Goal: Information Seeking & Learning: Learn about a topic

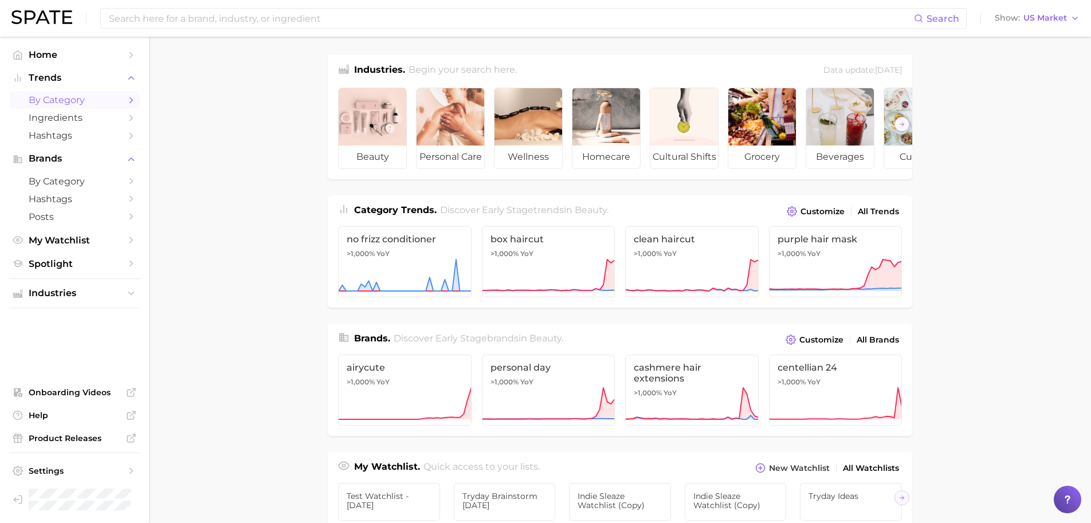
click at [69, 107] on link "by Category" at bounding box center [74, 100] width 131 height 18
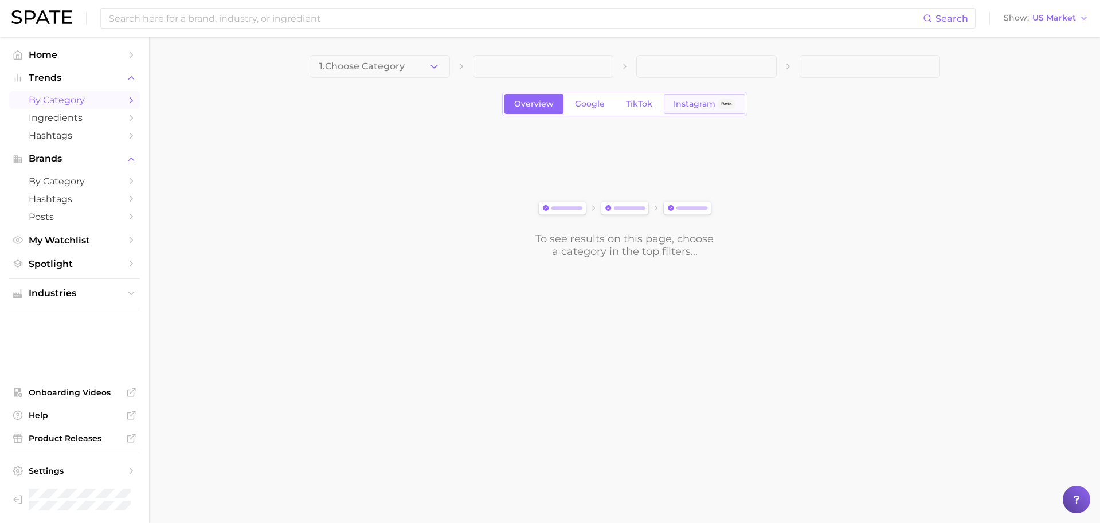
click at [683, 101] on span "Instagram" at bounding box center [694, 104] width 42 height 10
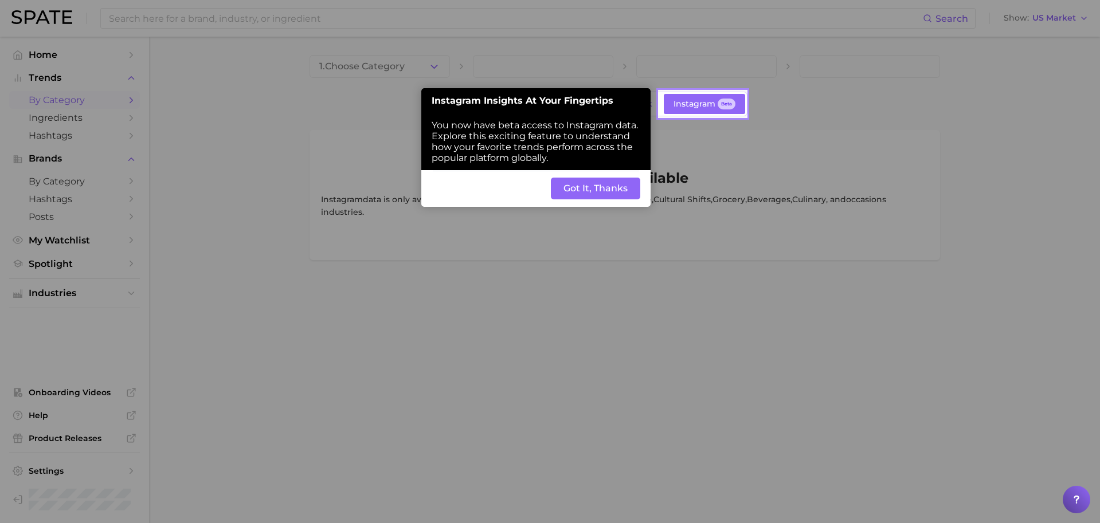
click at [619, 191] on button "Got It, Thanks" at bounding box center [595, 189] width 89 height 22
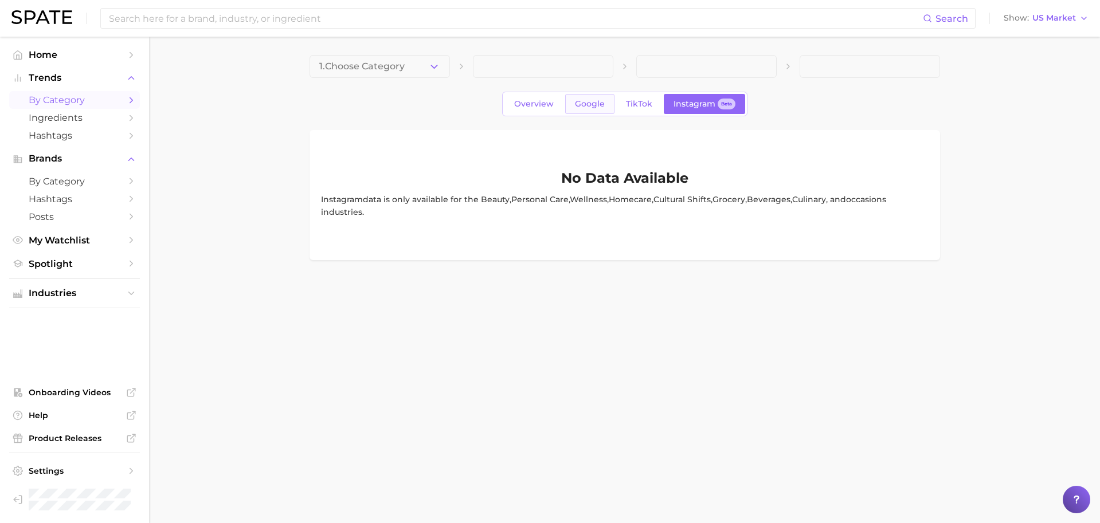
click at [612, 104] on link "Google" at bounding box center [589, 104] width 49 height 20
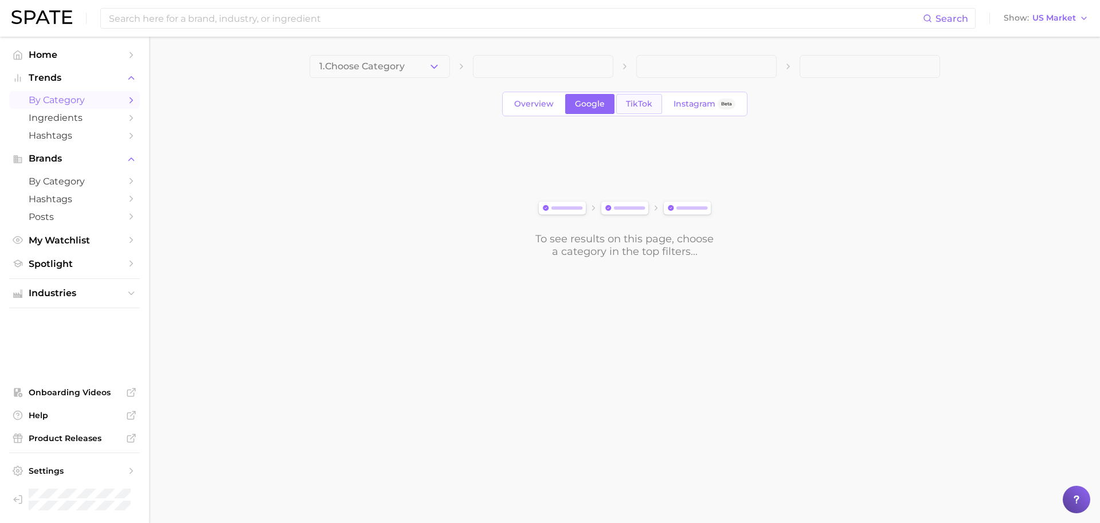
click at [637, 102] on span "TikTok" at bounding box center [639, 104] width 26 height 10
click at [695, 104] on span "Instagram" at bounding box center [694, 104] width 42 height 10
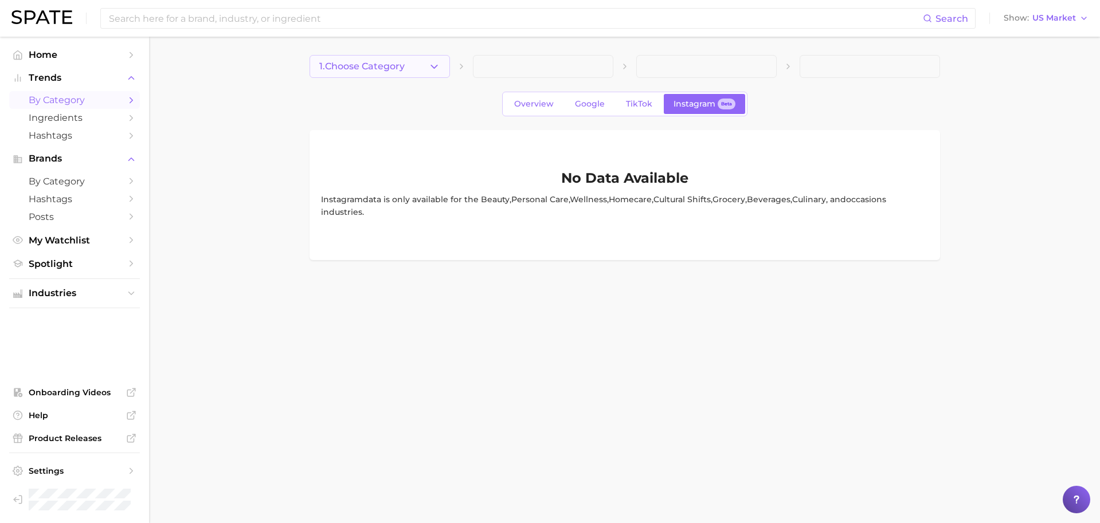
click at [328, 66] on span "1. Choose Category" at bounding box center [361, 66] width 85 height 10
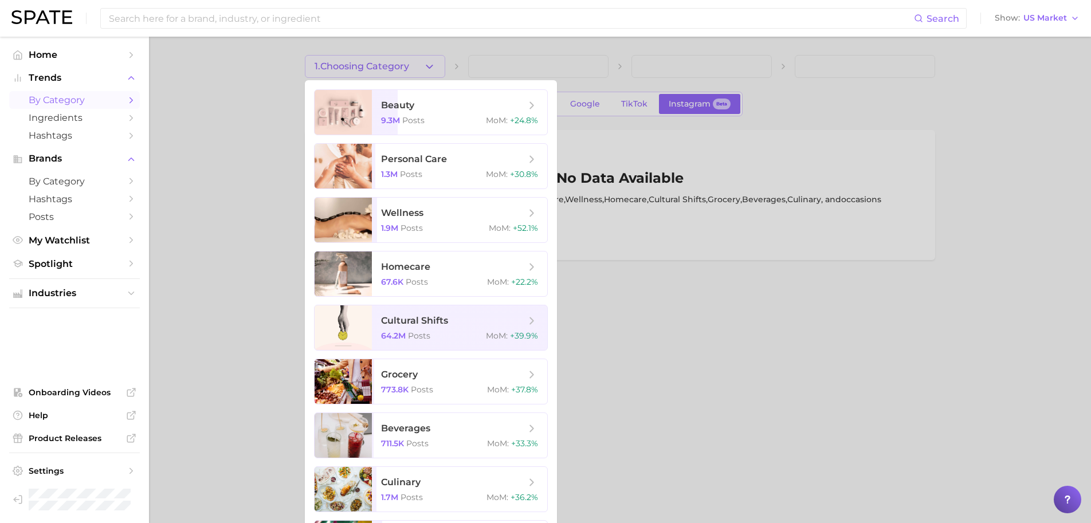
click at [328, 66] on div at bounding box center [545, 261] width 1091 height 523
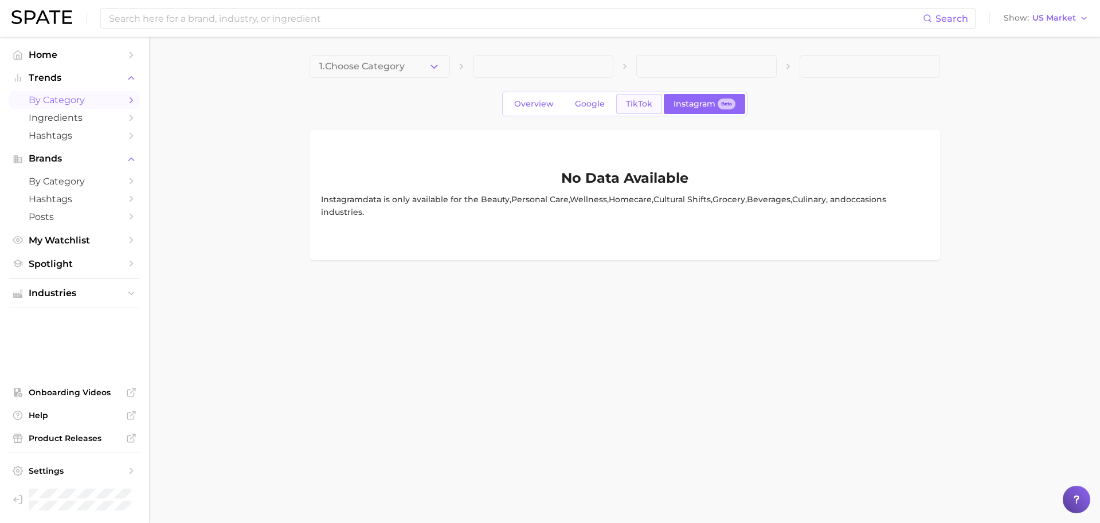
click at [634, 105] on span "TikTok" at bounding box center [639, 104] width 26 height 10
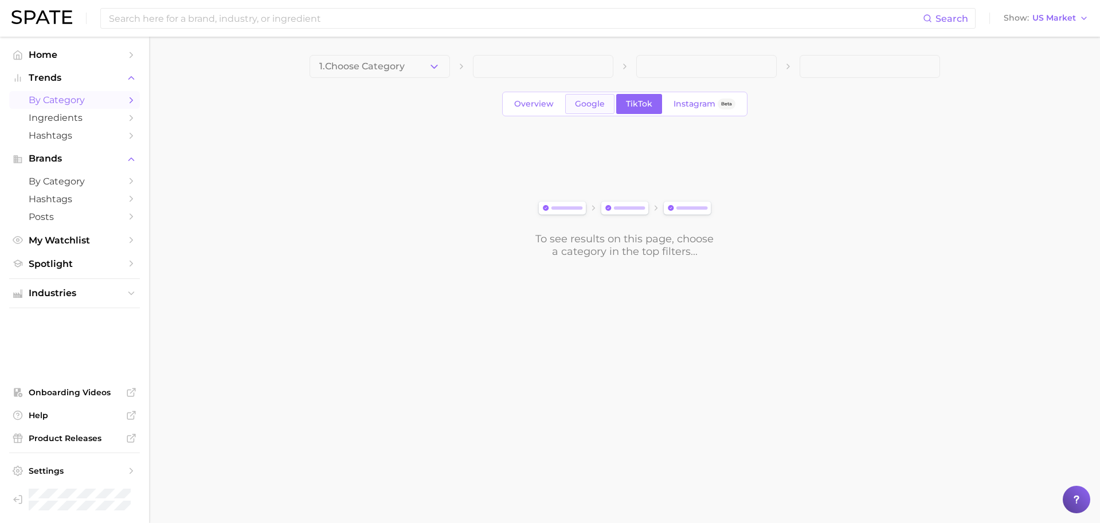
click at [571, 108] on link "Google" at bounding box center [589, 104] width 49 height 20
click at [542, 103] on span "Overview" at bounding box center [534, 104] width 40 height 10
click at [629, 101] on span "TikTok" at bounding box center [639, 104] width 26 height 10
click at [580, 103] on span "Google" at bounding box center [590, 104] width 30 height 10
click at [512, 108] on link "Overview" at bounding box center [533, 104] width 59 height 20
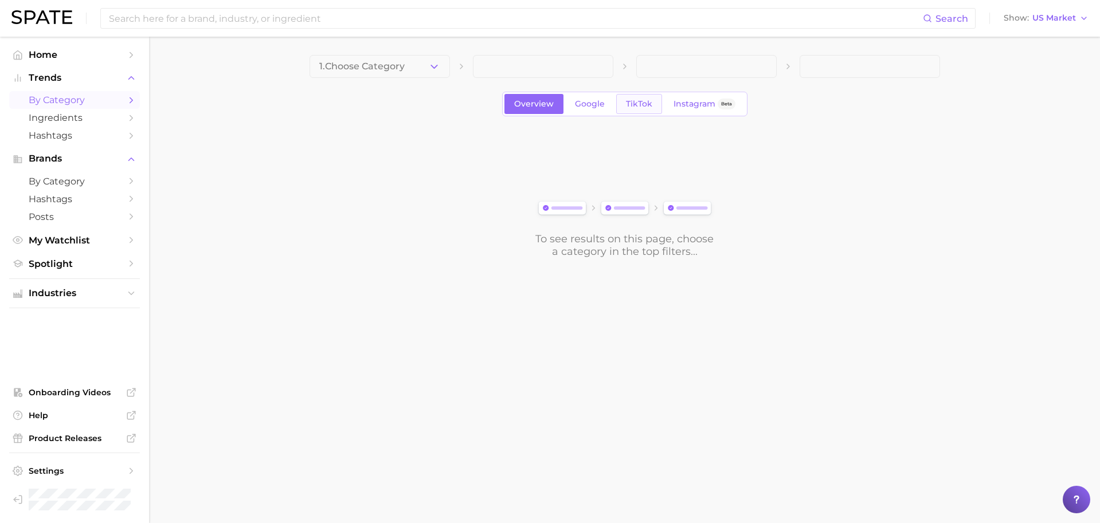
click at [638, 101] on span "TikTok" at bounding box center [639, 104] width 26 height 10
click at [677, 103] on span "Instagram" at bounding box center [694, 104] width 42 height 10
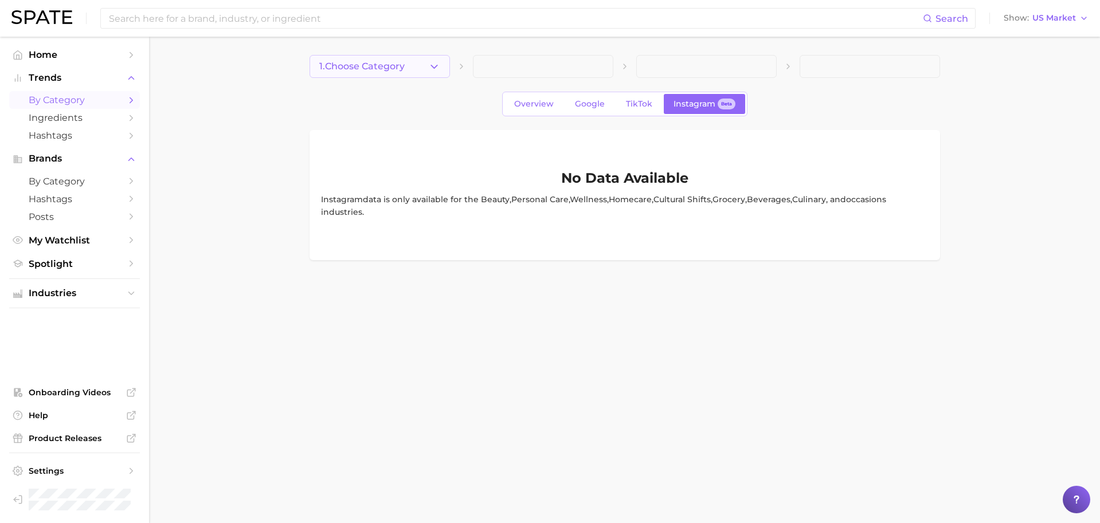
click at [414, 71] on button "1. Choose Category" at bounding box center [379, 66] width 140 height 23
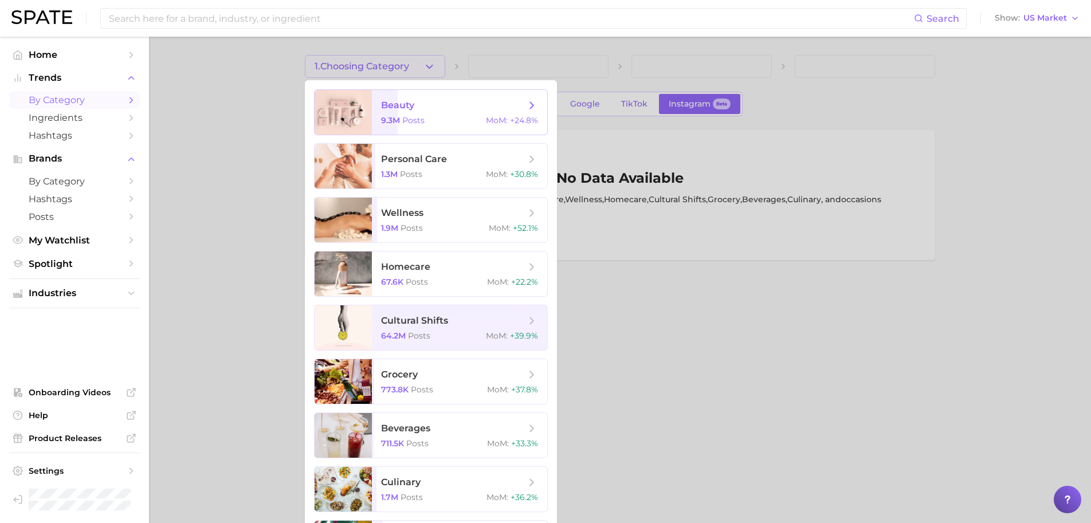
click at [399, 99] on span "beauty" at bounding box center [453, 105] width 144 height 13
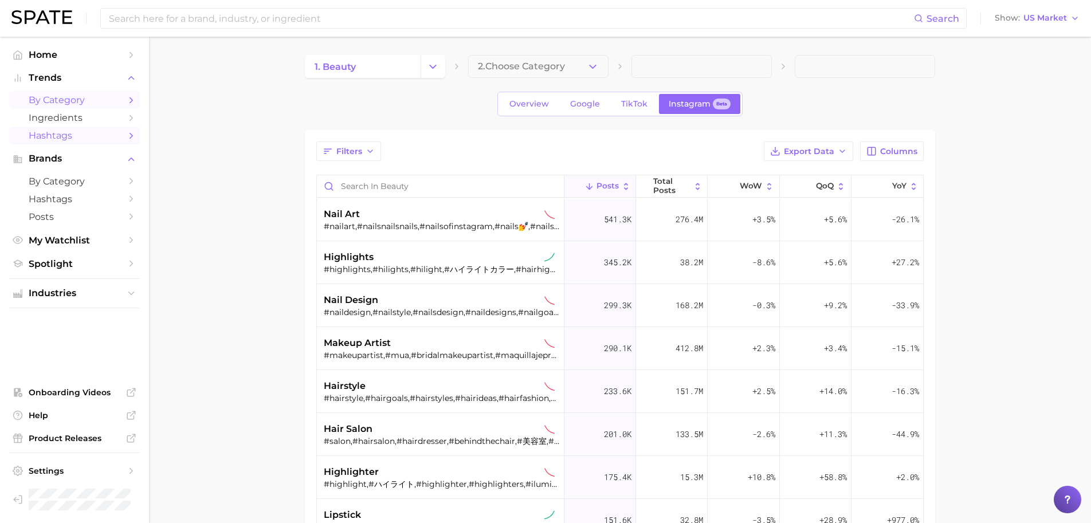
click at [79, 135] on span "Hashtags" at bounding box center [75, 135] width 92 height 11
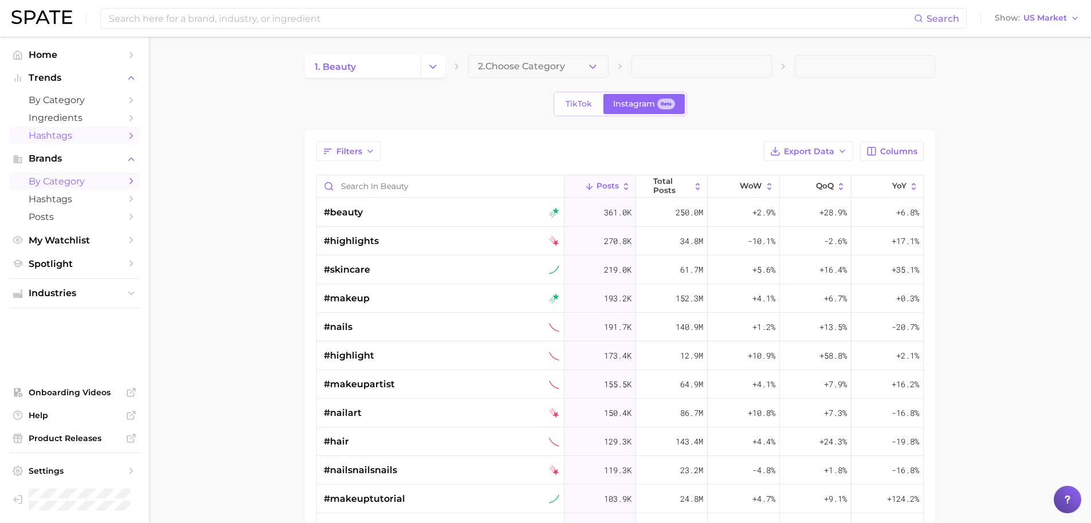
click at [59, 186] on span "by Category" at bounding box center [75, 181] width 92 height 11
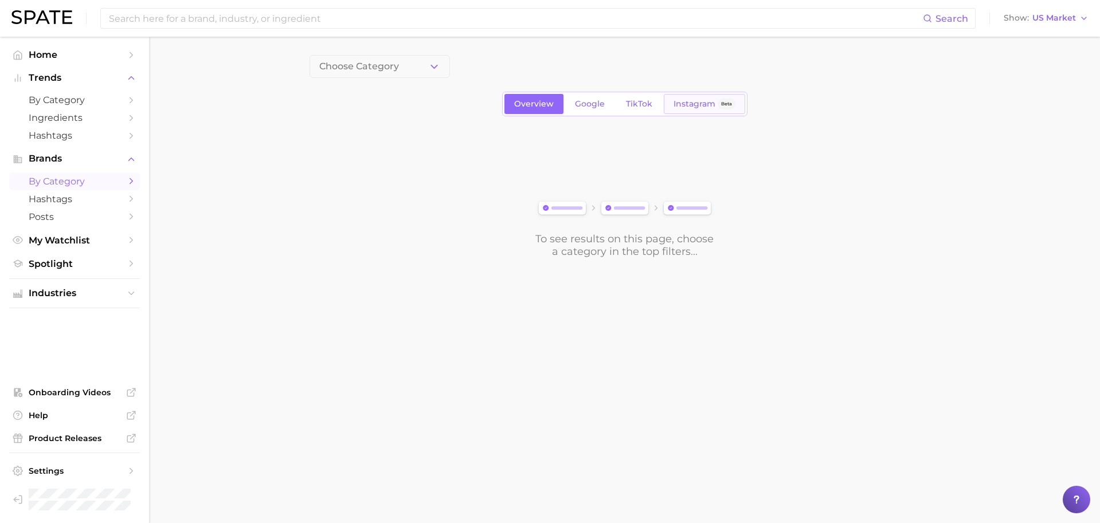
click at [675, 98] on link "Instagram Beta" at bounding box center [704, 104] width 81 height 20
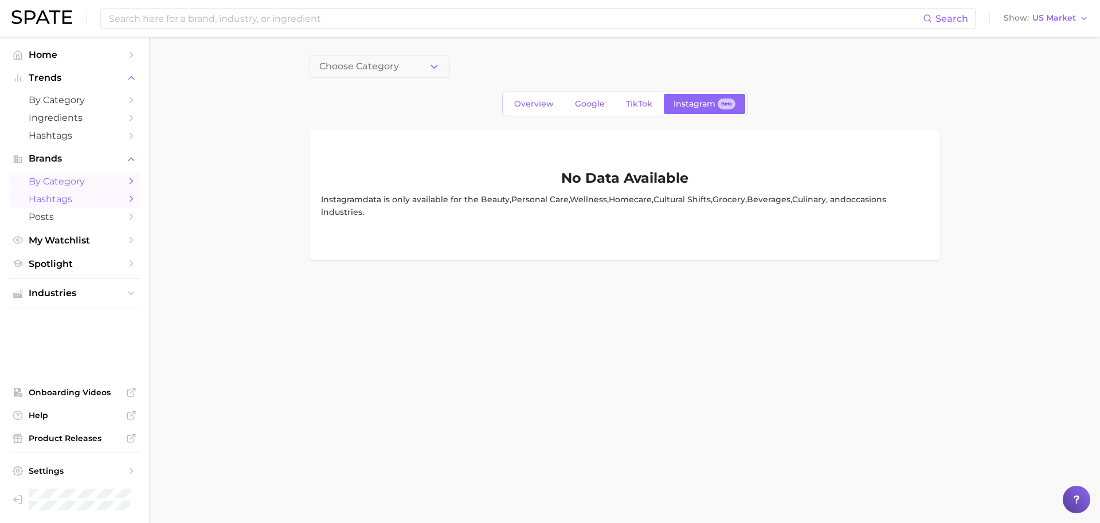
click at [100, 203] on span "Hashtags" at bounding box center [75, 199] width 92 height 11
click at [400, 69] on button "Choose Category" at bounding box center [379, 66] width 140 height 23
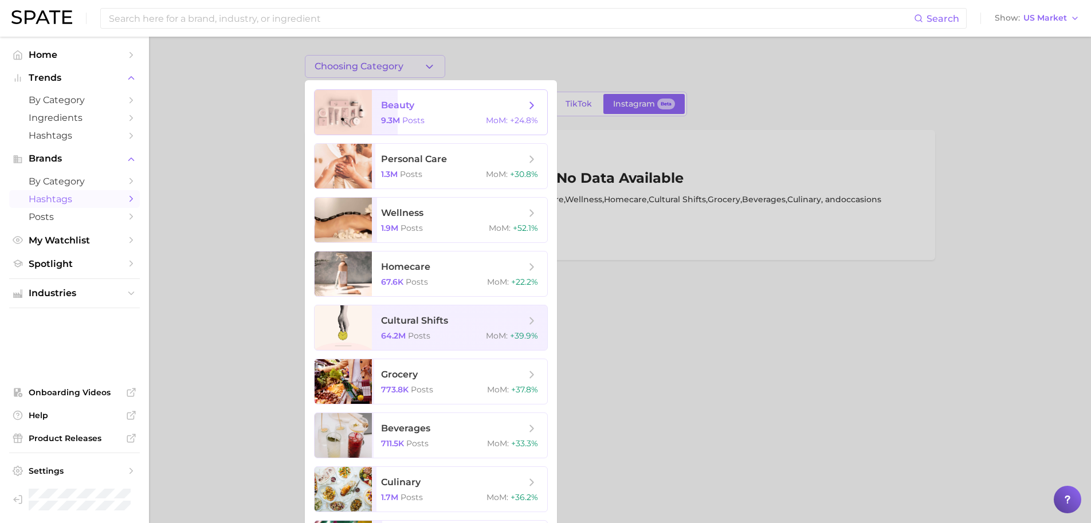
click at [399, 109] on span "beauty" at bounding box center [397, 105] width 33 height 11
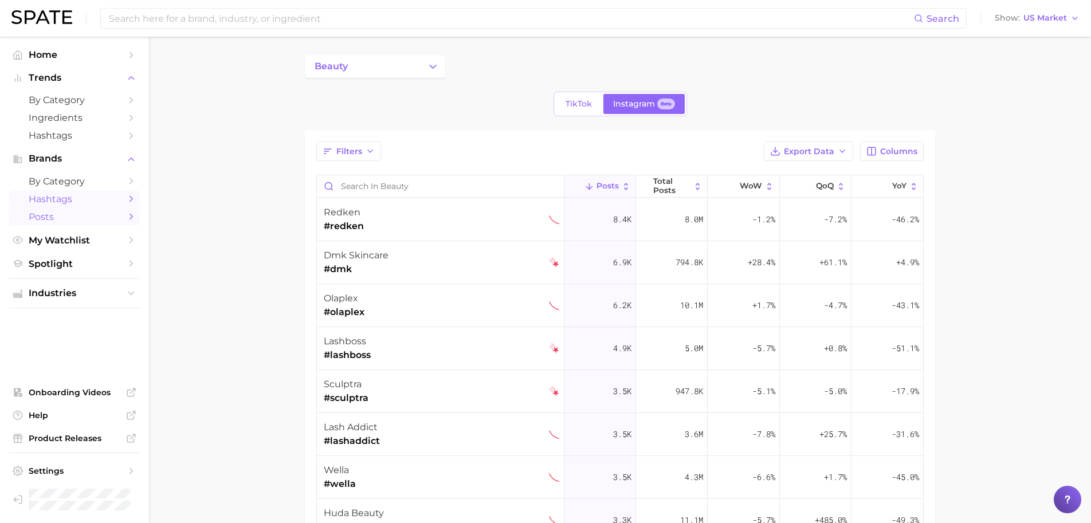
click at [73, 218] on span "Posts" at bounding box center [75, 216] width 92 height 11
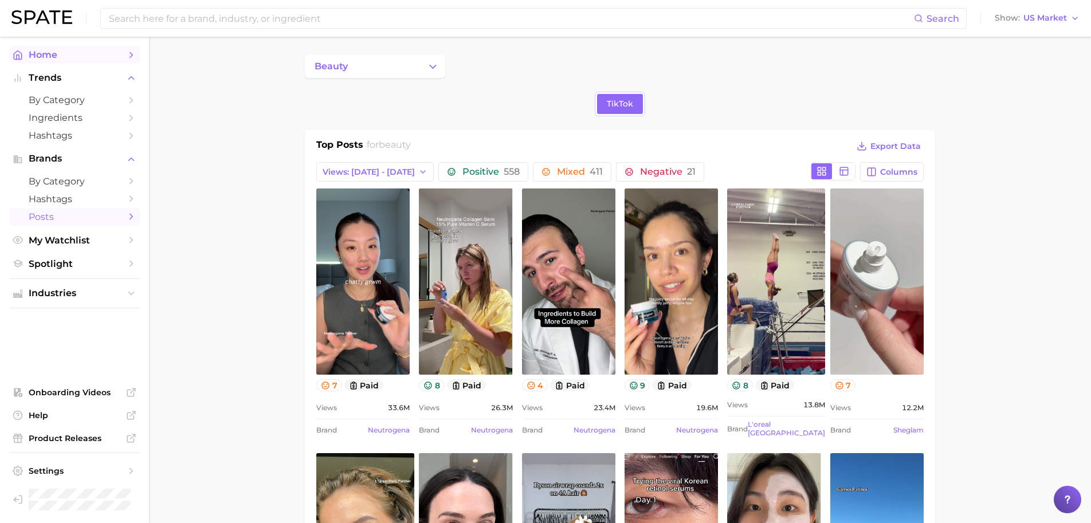
click at [80, 59] on span "Home" at bounding box center [75, 54] width 92 height 11
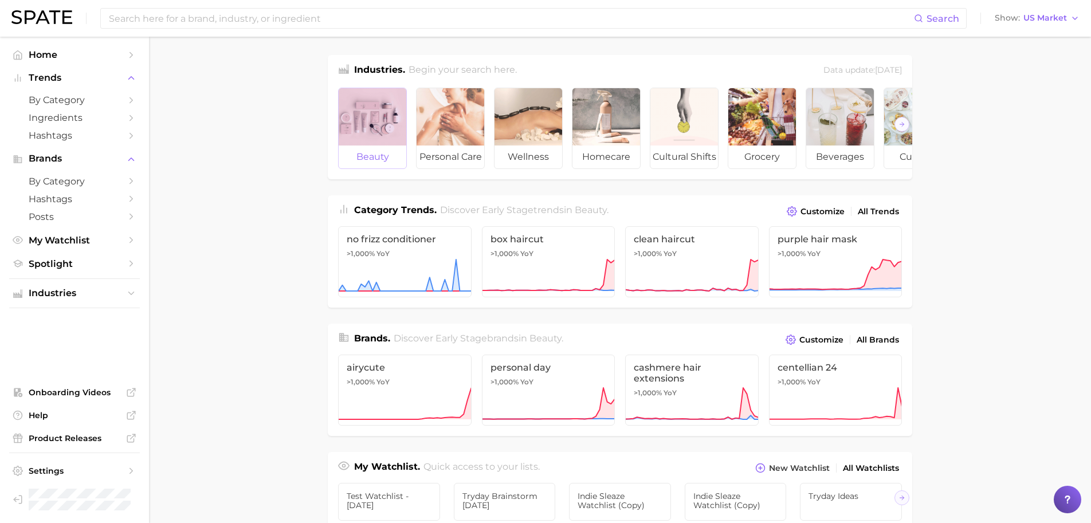
click at [381, 102] on div at bounding box center [373, 116] width 68 height 57
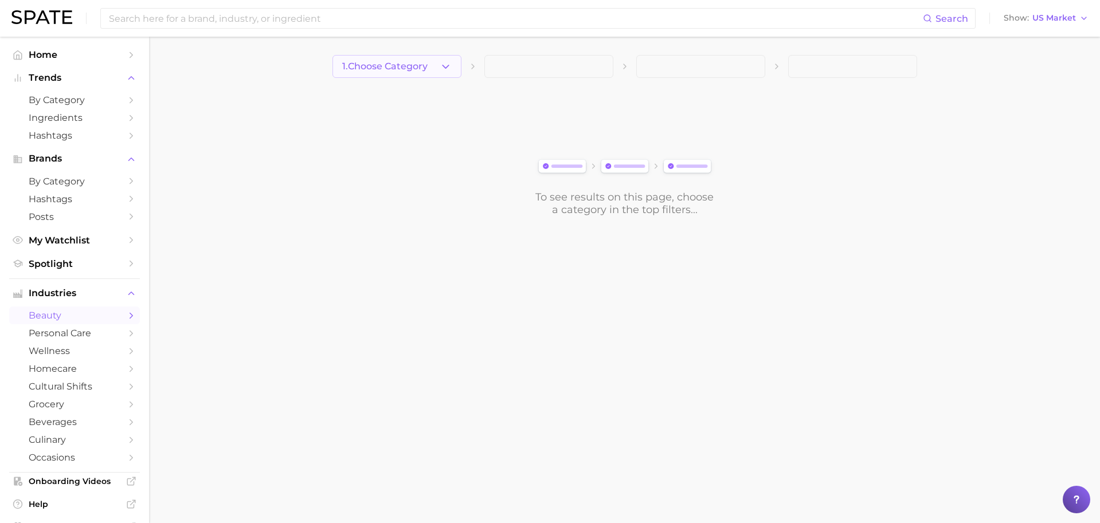
click at [391, 66] on span "1. Choose Category" at bounding box center [384, 66] width 85 height 10
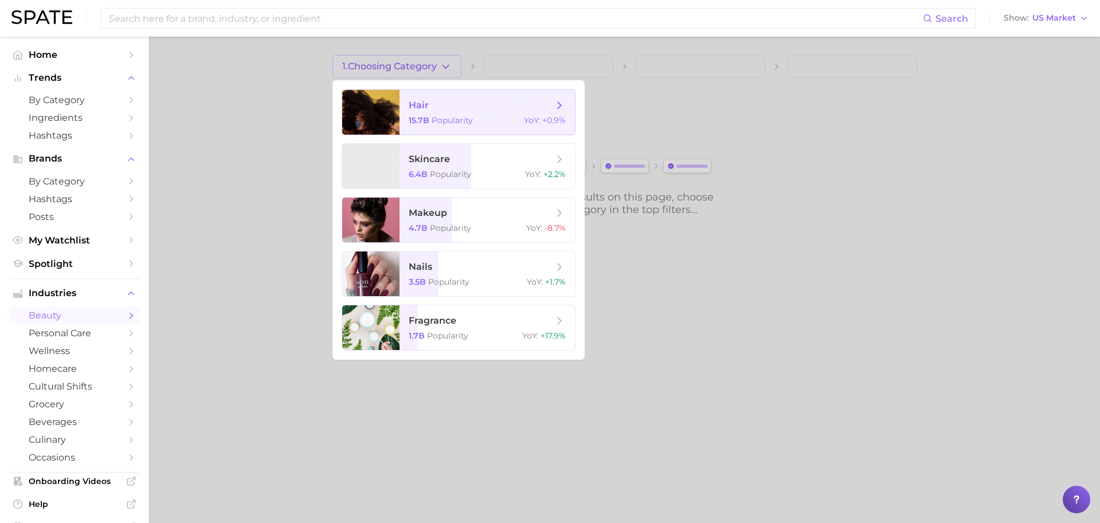
click at [391, 95] on div at bounding box center [370, 112] width 57 height 45
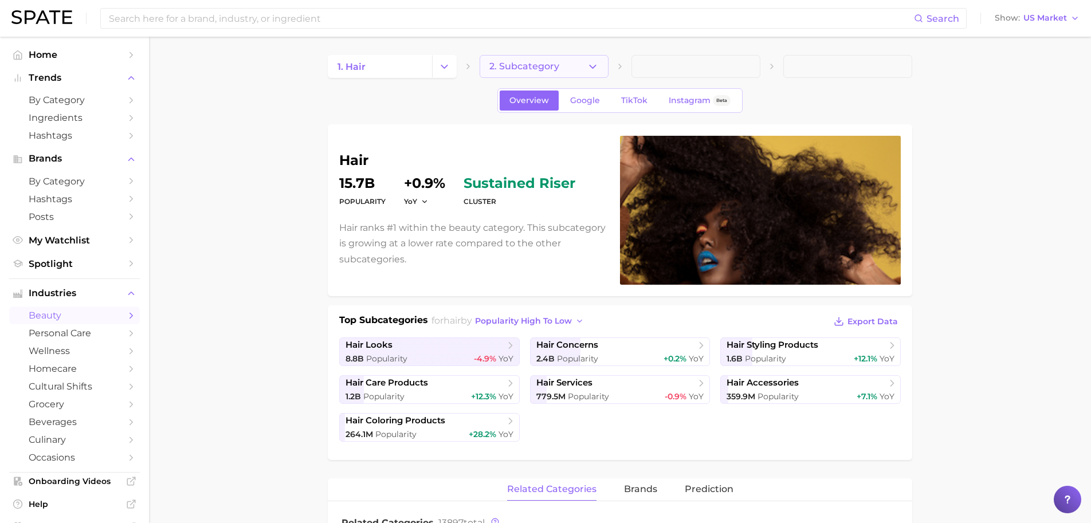
click at [538, 74] on button "2. Subcategory" at bounding box center [544, 66] width 129 height 23
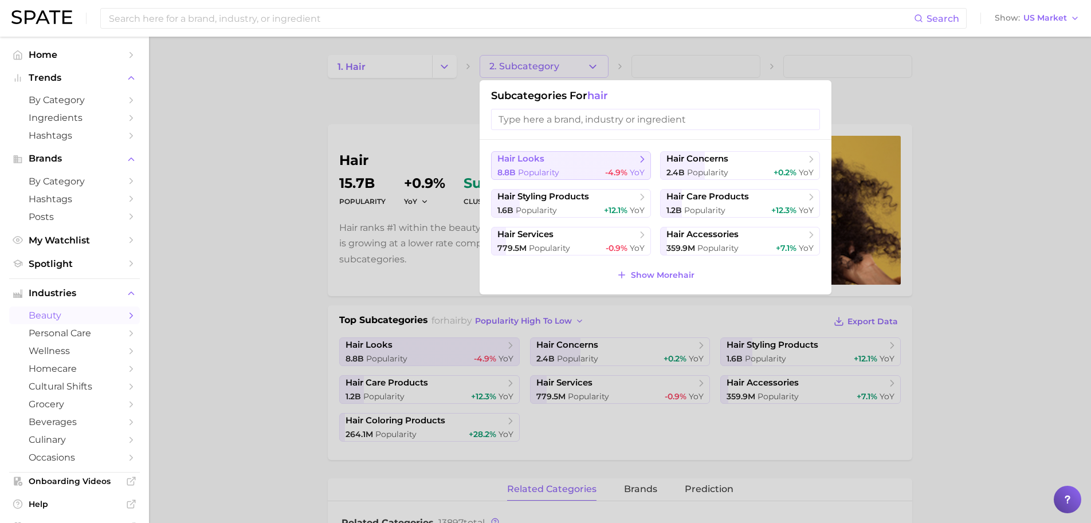
click at [548, 159] on span "hair looks" at bounding box center [566, 159] width 139 height 11
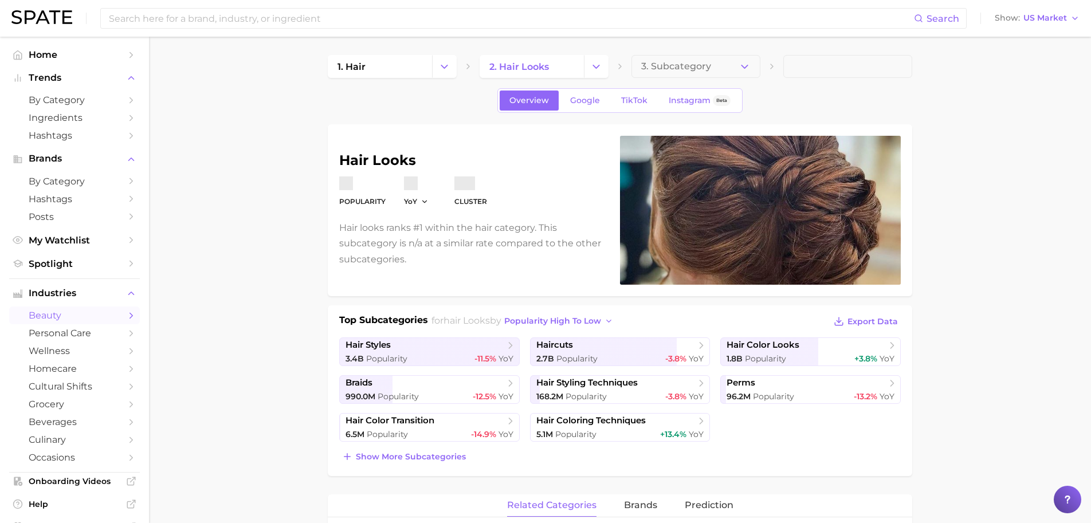
click at [684, 70] on span "3. Subcategory" at bounding box center [676, 66] width 70 height 10
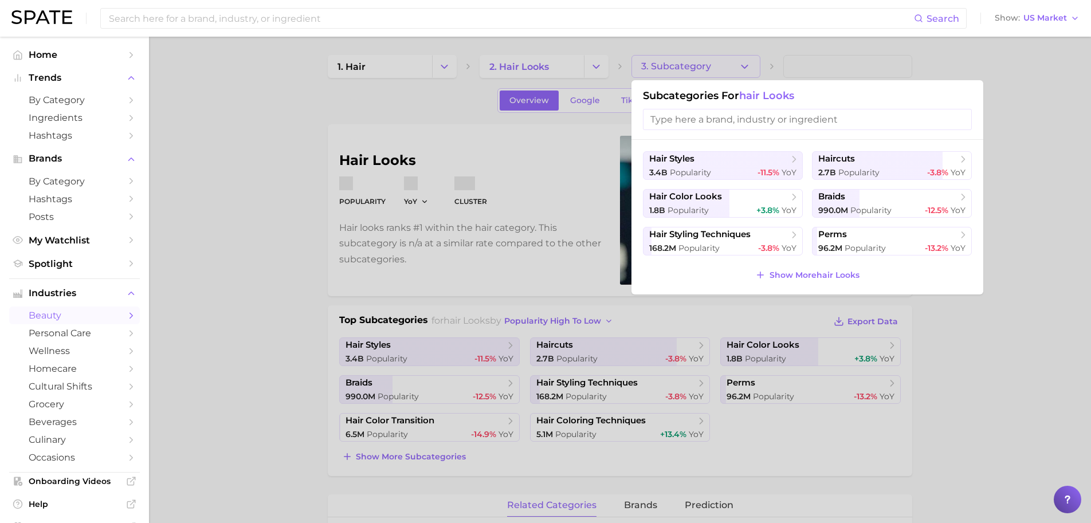
click at [684, 70] on div at bounding box center [545, 261] width 1091 height 523
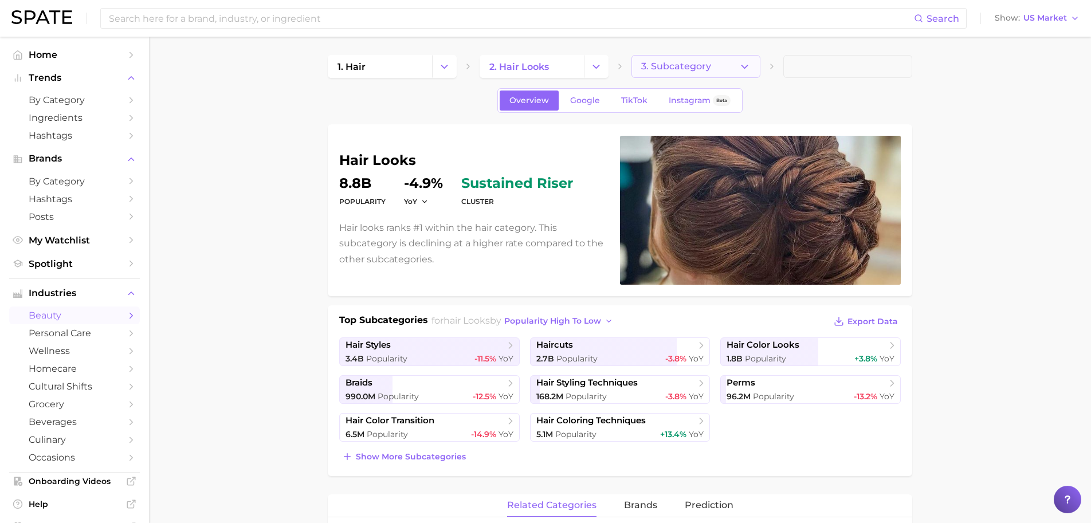
click at [688, 65] on span "3. Subcategory" at bounding box center [676, 66] width 70 height 10
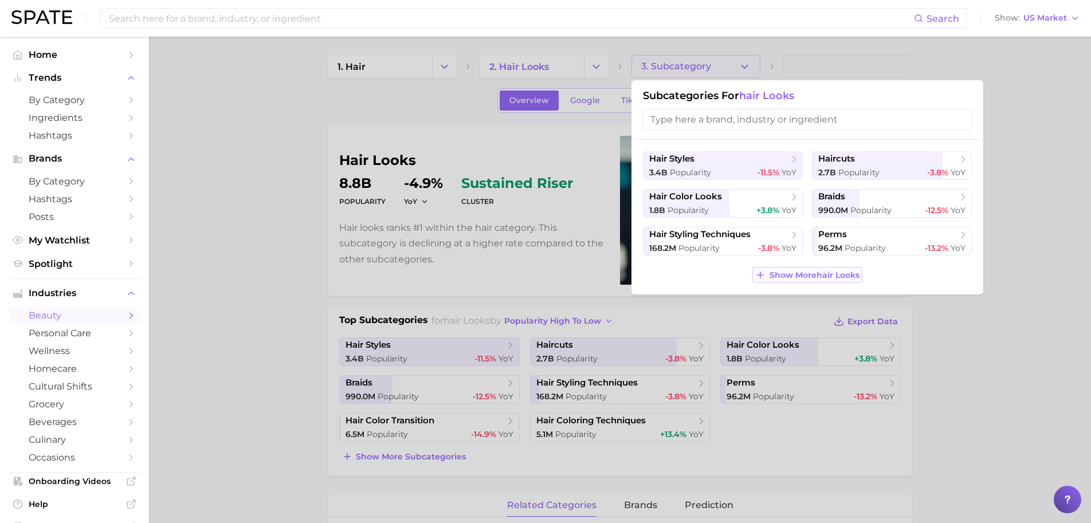
click at [774, 267] on button "Show More hair looks" at bounding box center [806, 275] width 109 height 16
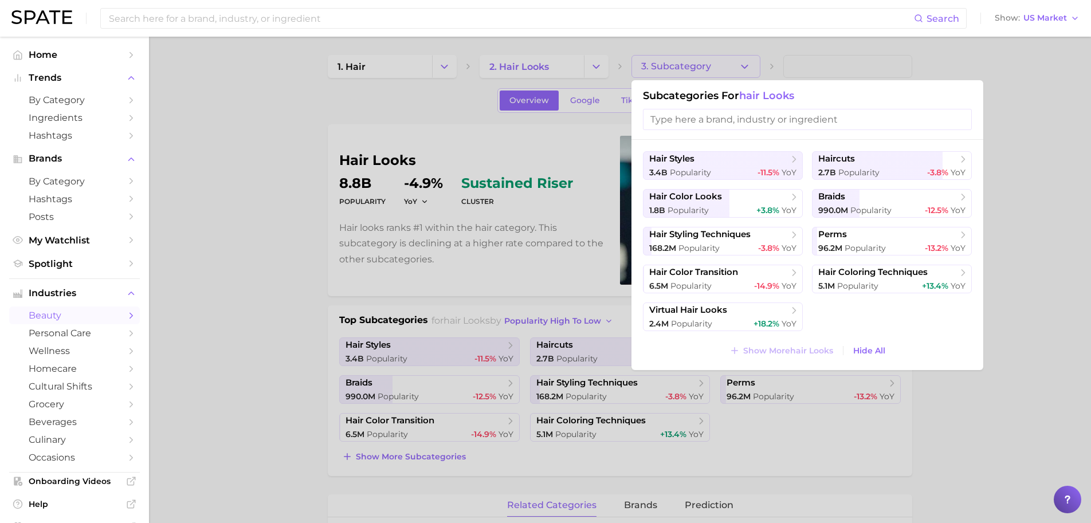
click at [600, 68] on div at bounding box center [545, 261] width 1091 height 523
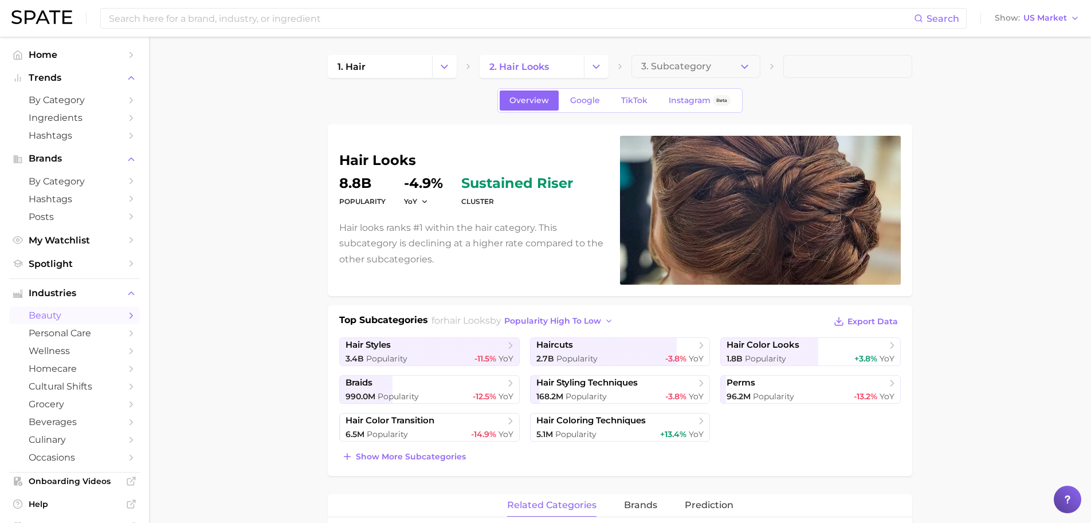
click at [600, 68] on icon "Change Category" at bounding box center [596, 67] width 12 height 12
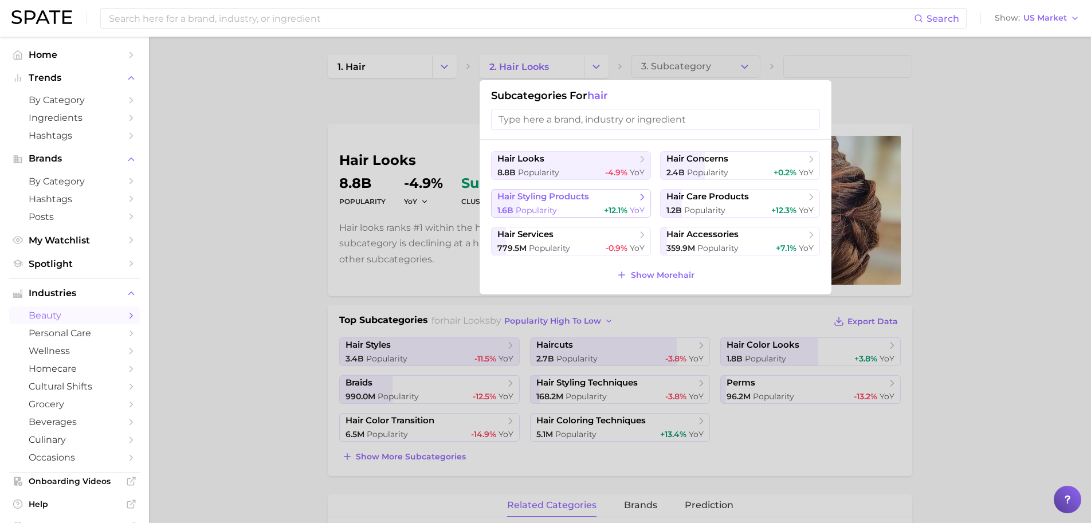
click at [603, 209] on div "1.6b Popularity +12.1% YoY" at bounding box center [570, 210] width 147 height 11
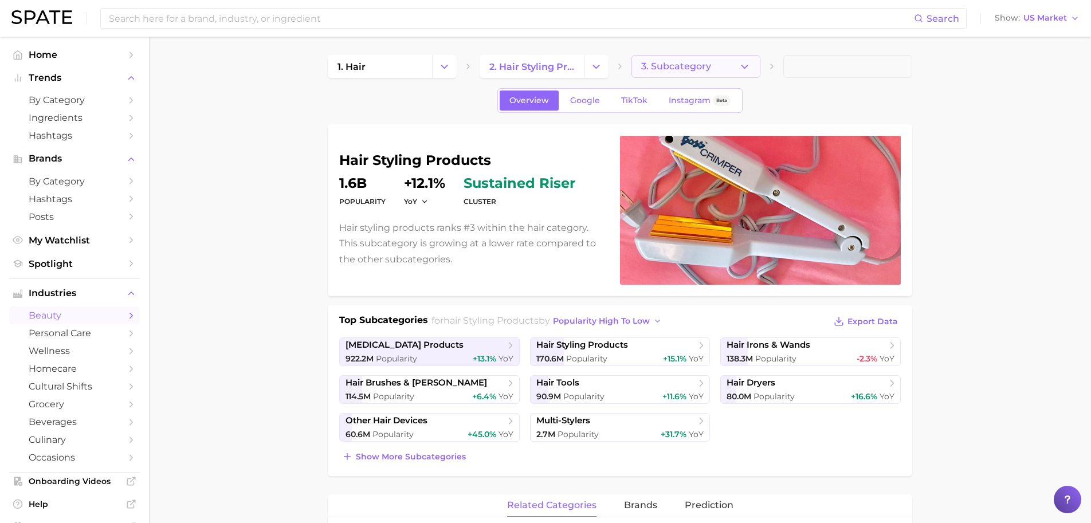
click at [696, 70] on span "3. Subcategory" at bounding box center [676, 66] width 70 height 10
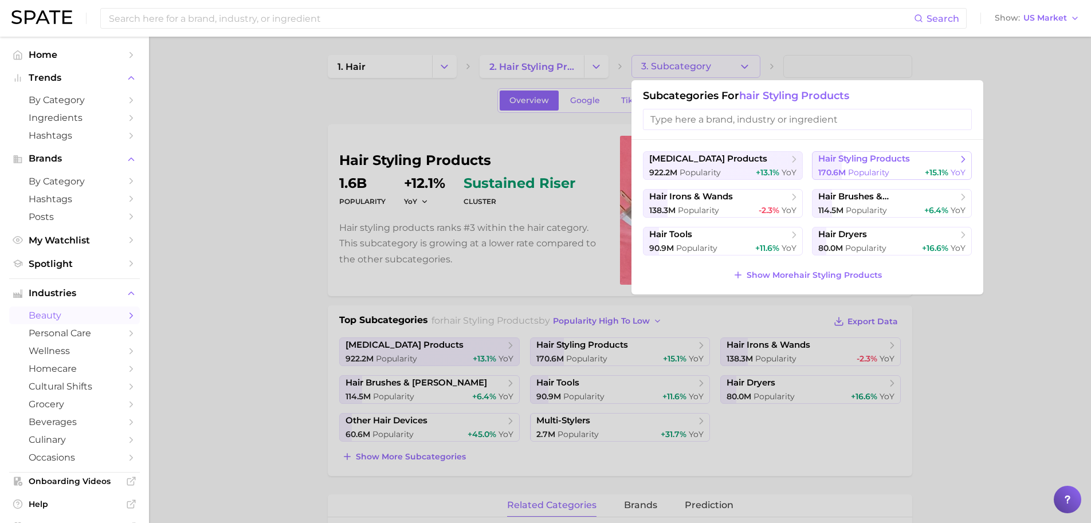
click at [874, 157] on span "hair styling products" at bounding box center [864, 159] width 92 height 11
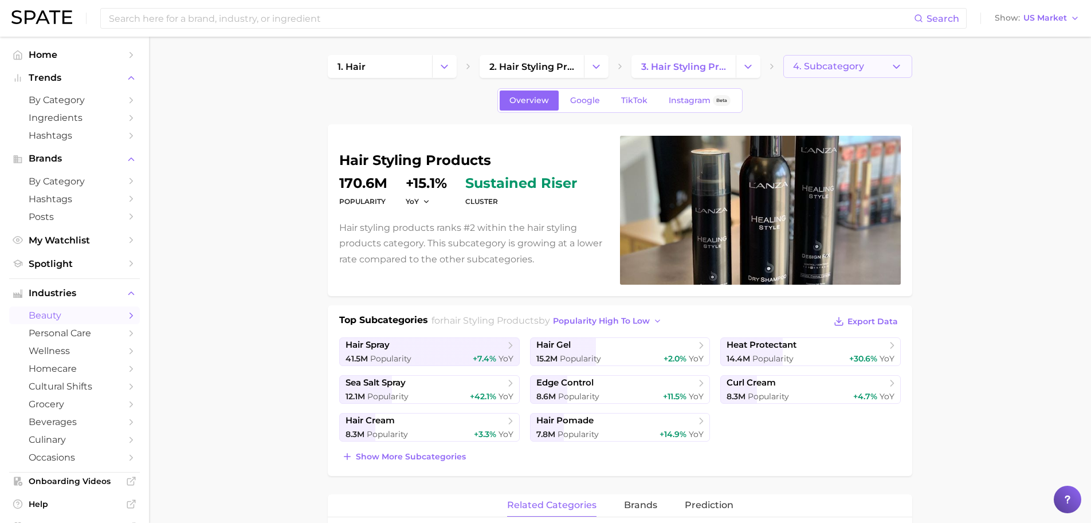
click at [838, 65] on span "4. Subcategory" at bounding box center [828, 66] width 71 height 10
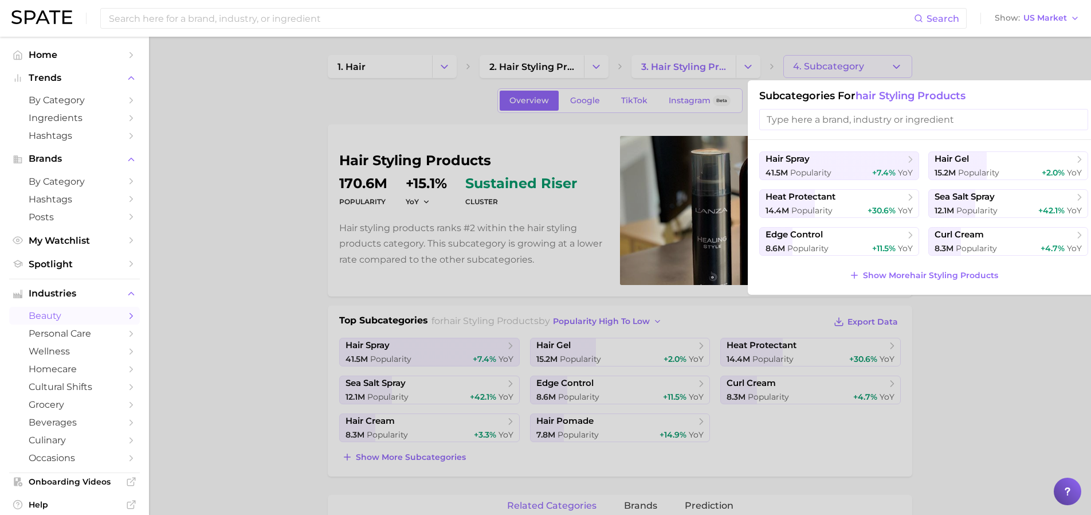
click at [822, 117] on input "search" at bounding box center [923, 119] width 329 height 21
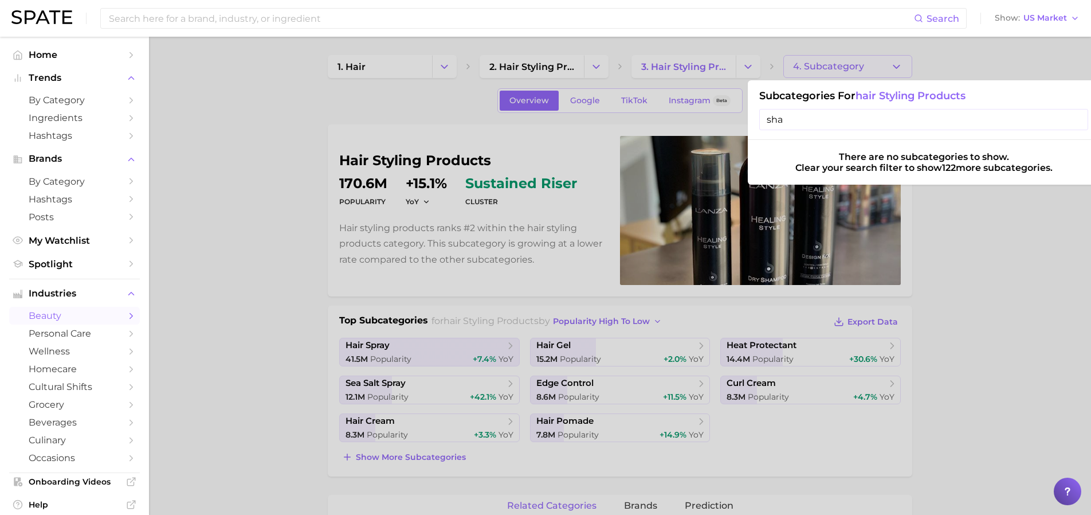
type input "sha"
click at [739, 65] on div at bounding box center [545, 257] width 1091 height 515
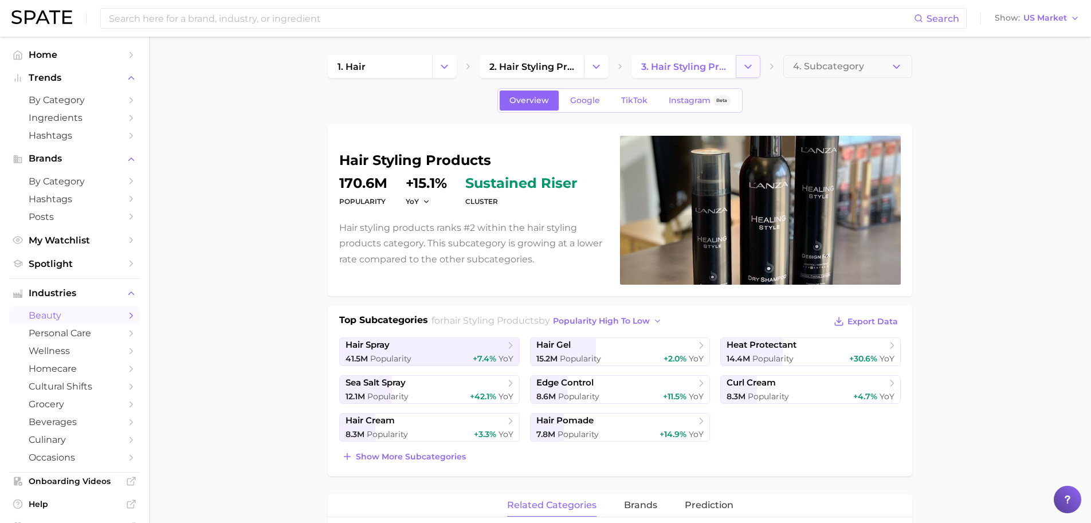
click at [743, 65] on icon "Change Category" at bounding box center [748, 67] width 12 height 12
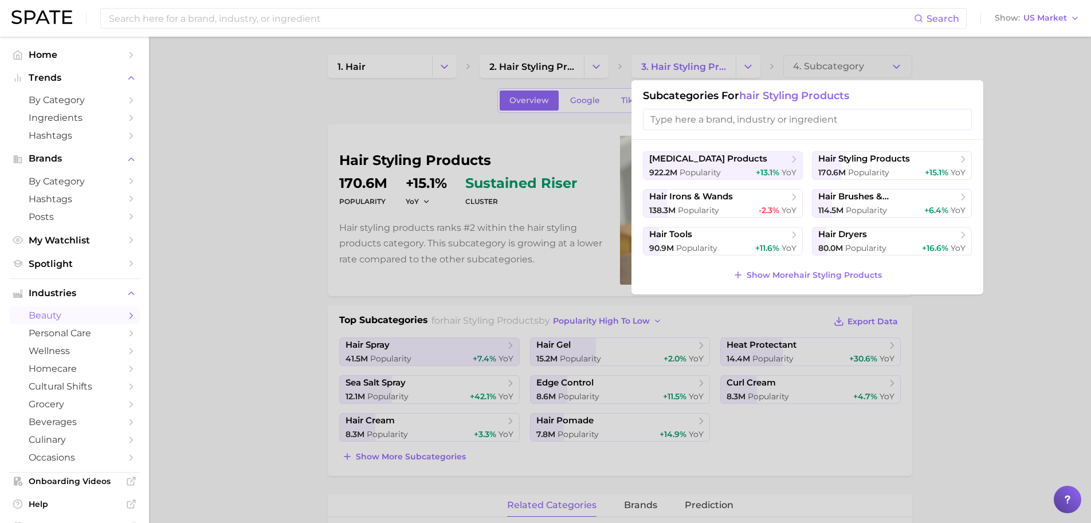
click at [730, 117] on input "search" at bounding box center [807, 119] width 329 height 21
type input "sha"
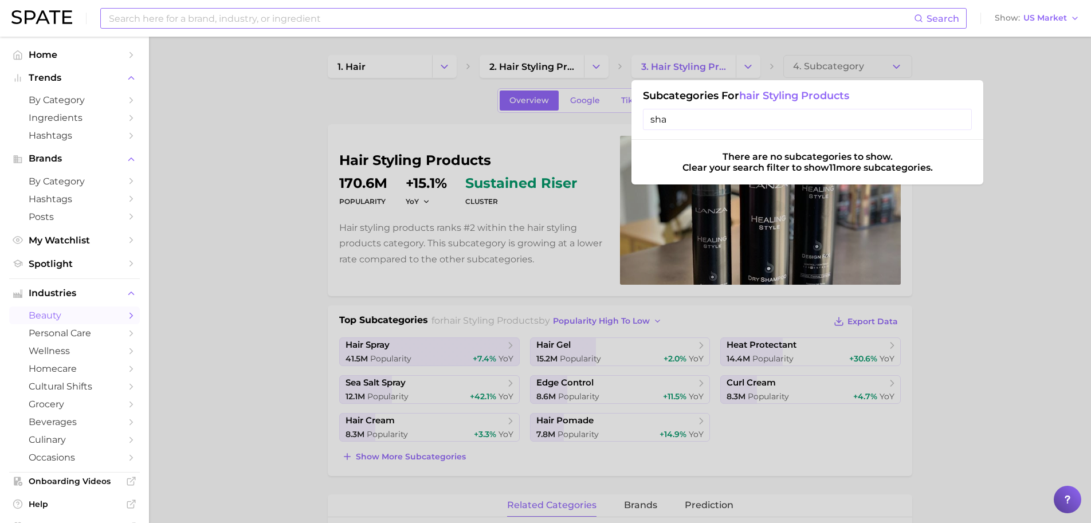
click at [467, 25] on input at bounding box center [511, 18] width 806 height 19
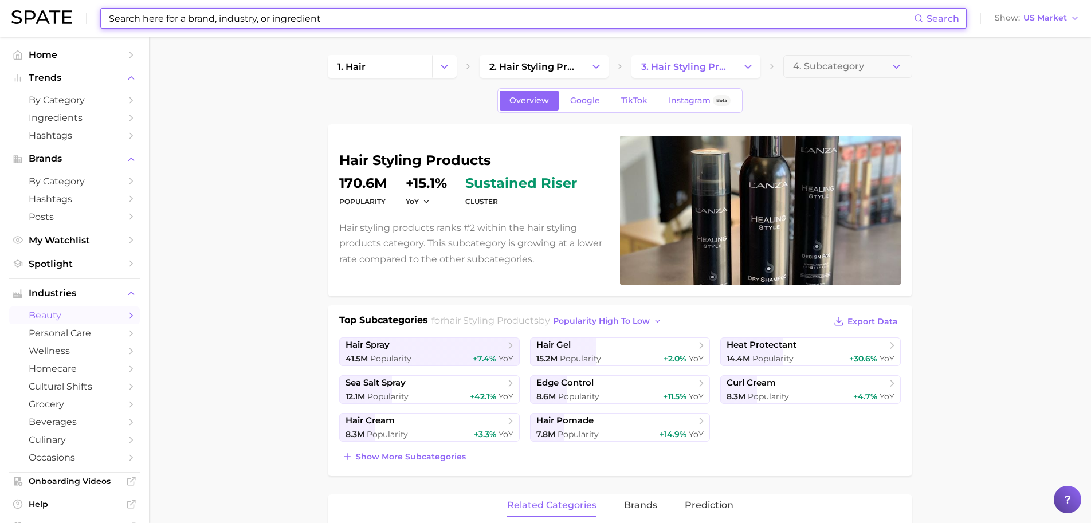
click at [464, 25] on input at bounding box center [511, 18] width 806 height 19
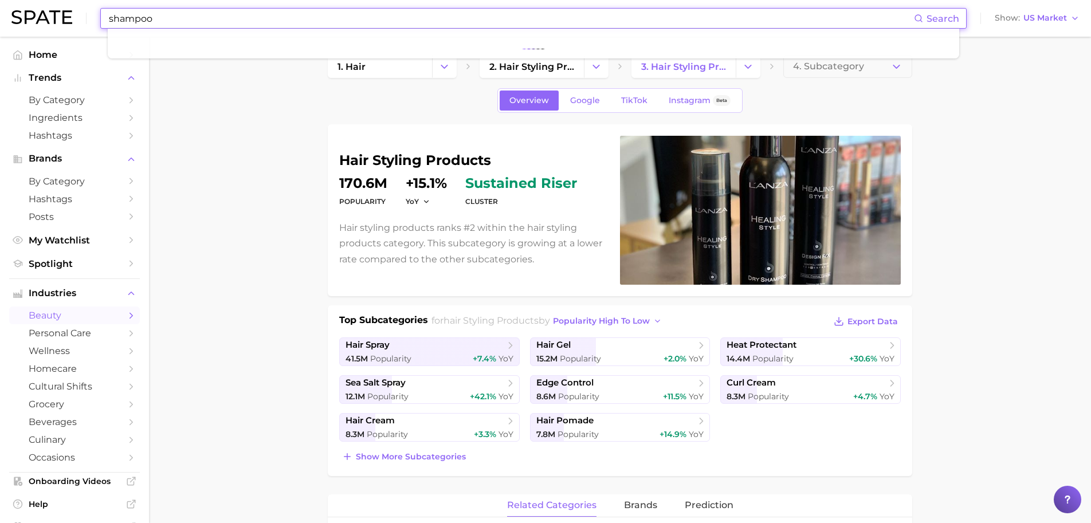
type input "shampoo"
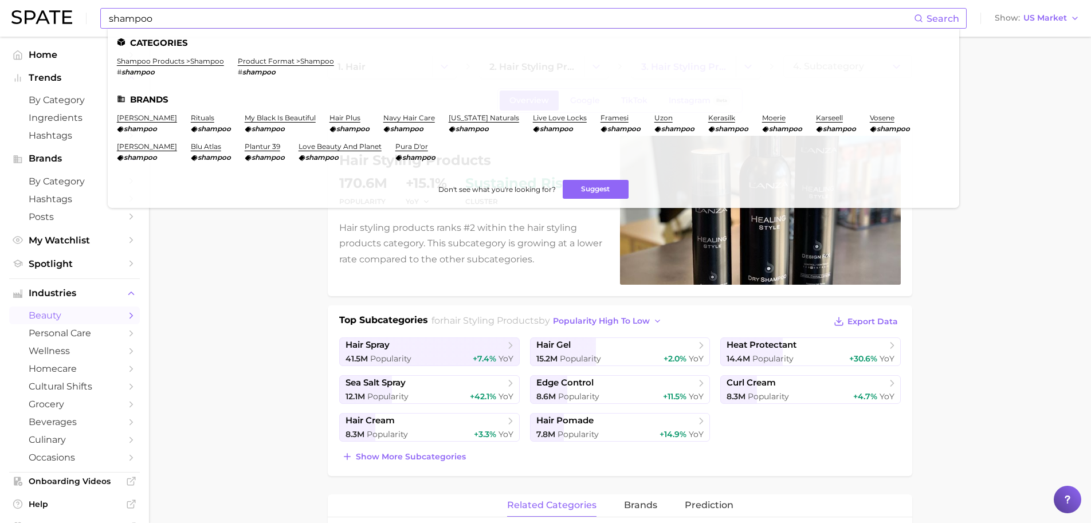
click link "shampoo products > shampoo" at bounding box center [170, 61] width 107 height 9
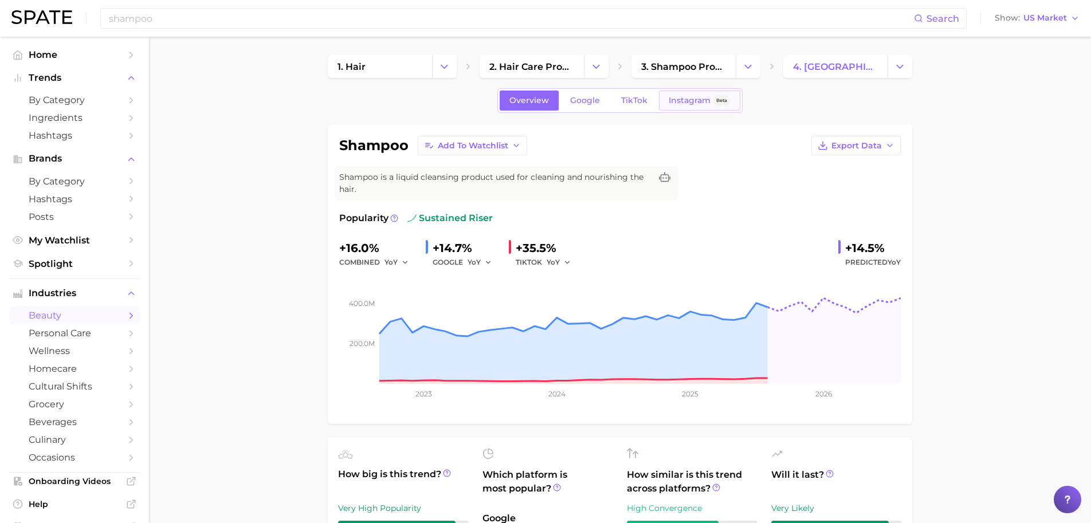
click at [694, 95] on link "Instagram Beta" at bounding box center [699, 101] width 81 height 20
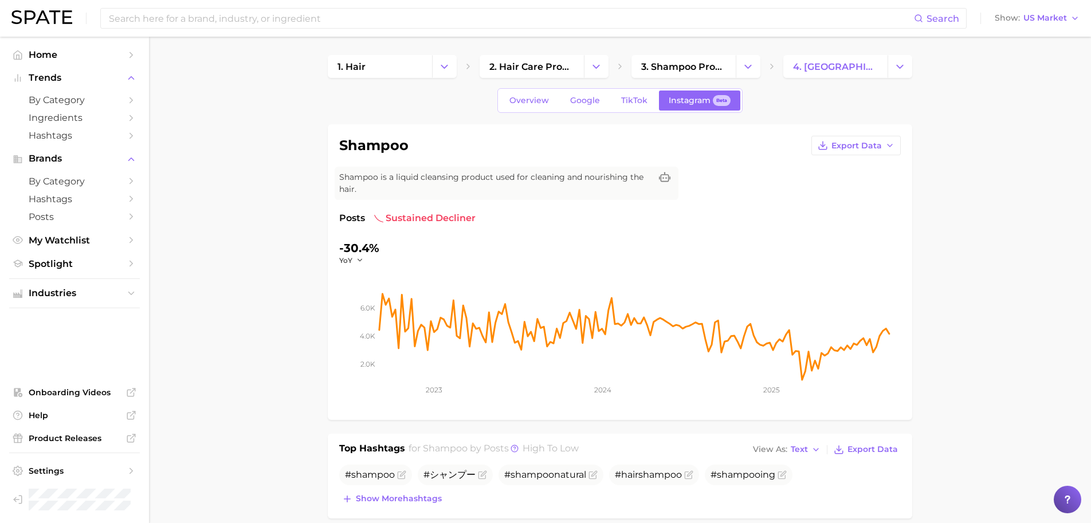
click at [328, 9] on input at bounding box center [511, 18] width 806 height 19
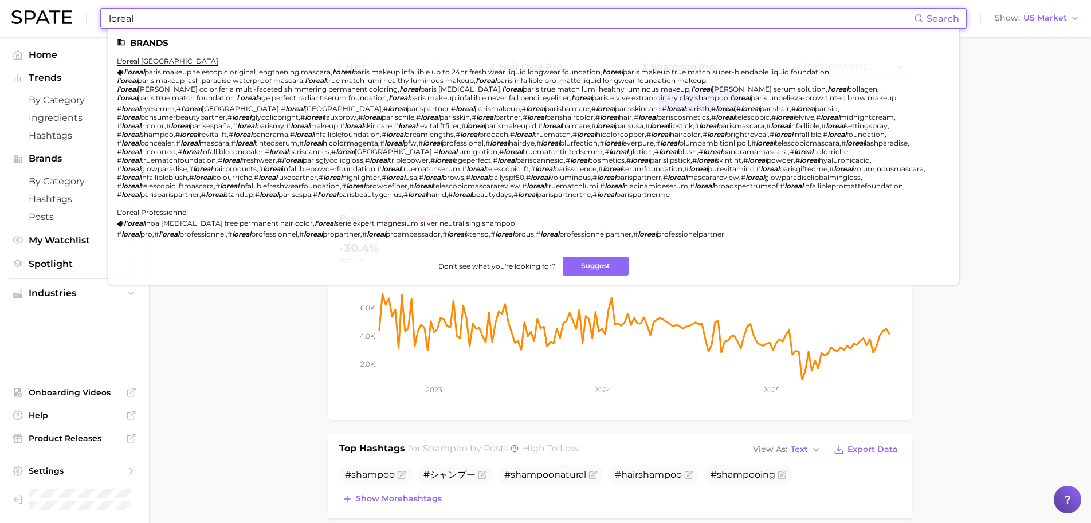
type input "loreal"
click link "l'oreal [GEOGRAPHIC_DATA]" at bounding box center [167, 61] width 101 height 9
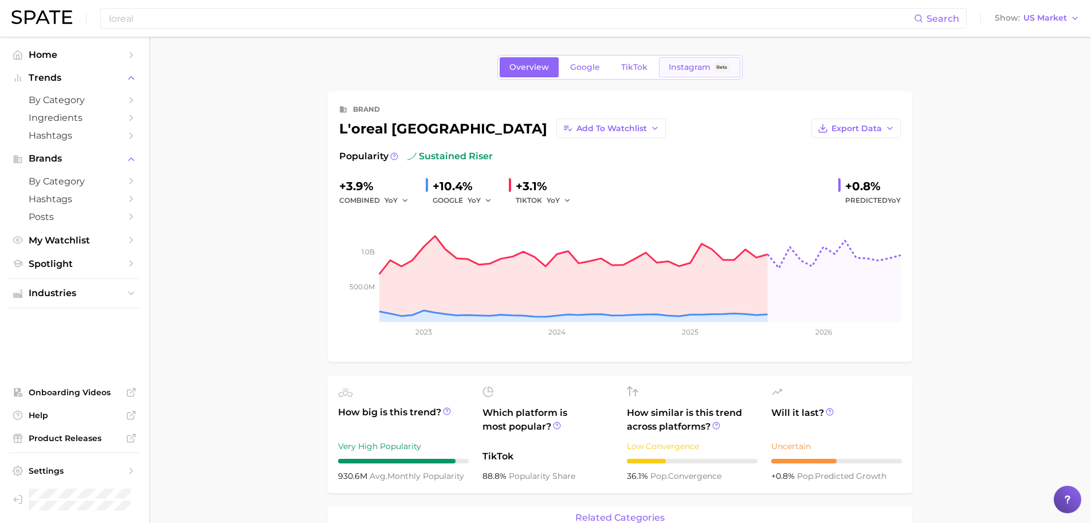
click at [695, 68] on span "Instagram" at bounding box center [690, 67] width 42 height 10
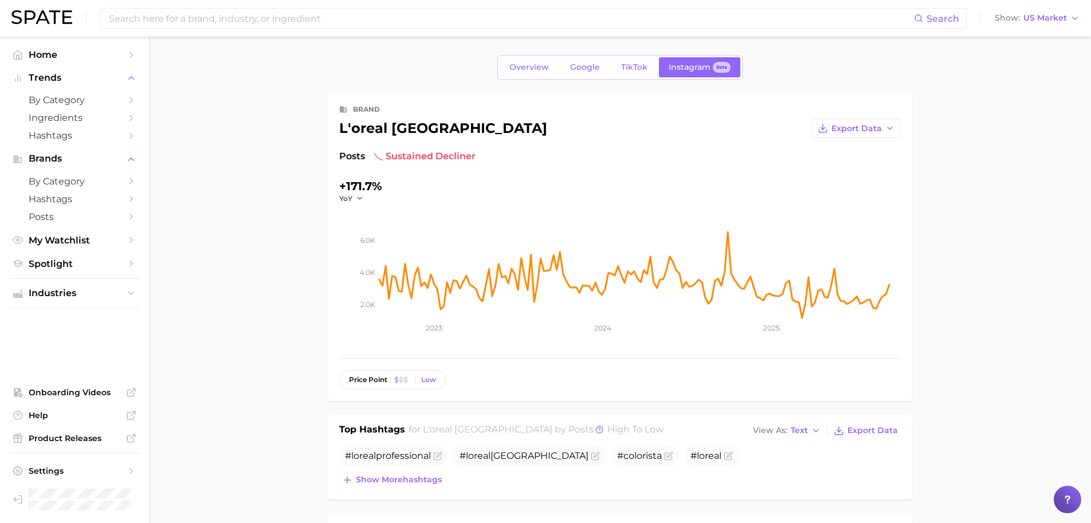
type input "loreal"
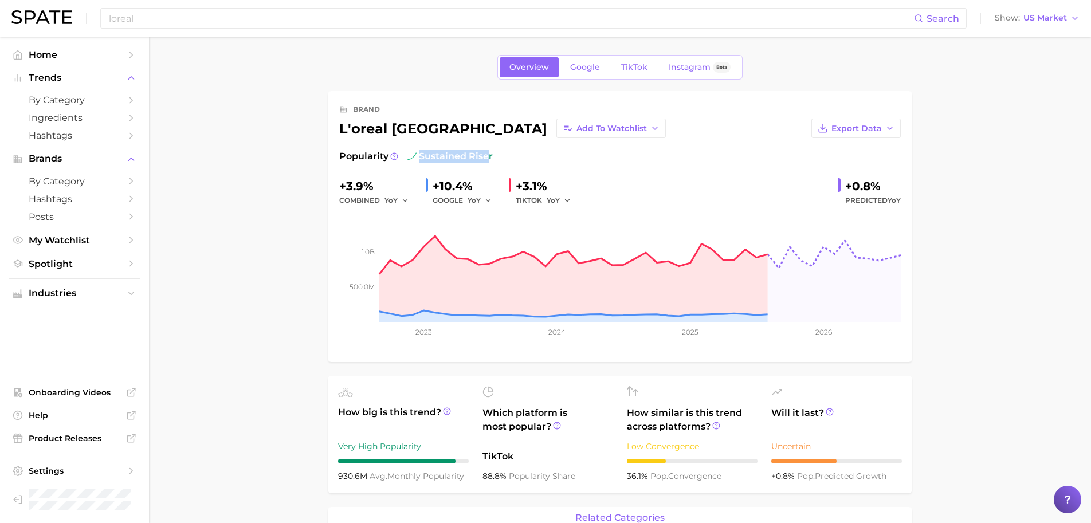
drag, startPoint x: 418, startPoint y: 156, endPoint x: 500, endPoint y: 160, distance: 82.1
click at [496, 160] on div "Popularity sustained riser" at bounding box center [620, 157] width 562 height 14
click at [502, 160] on div "Popularity sustained riser" at bounding box center [620, 157] width 562 height 14
drag, startPoint x: 502, startPoint y: 160, endPoint x: 342, endPoint y: 158, distance: 159.9
click at [342, 158] on div "Popularity sustained riser" at bounding box center [620, 157] width 562 height 14
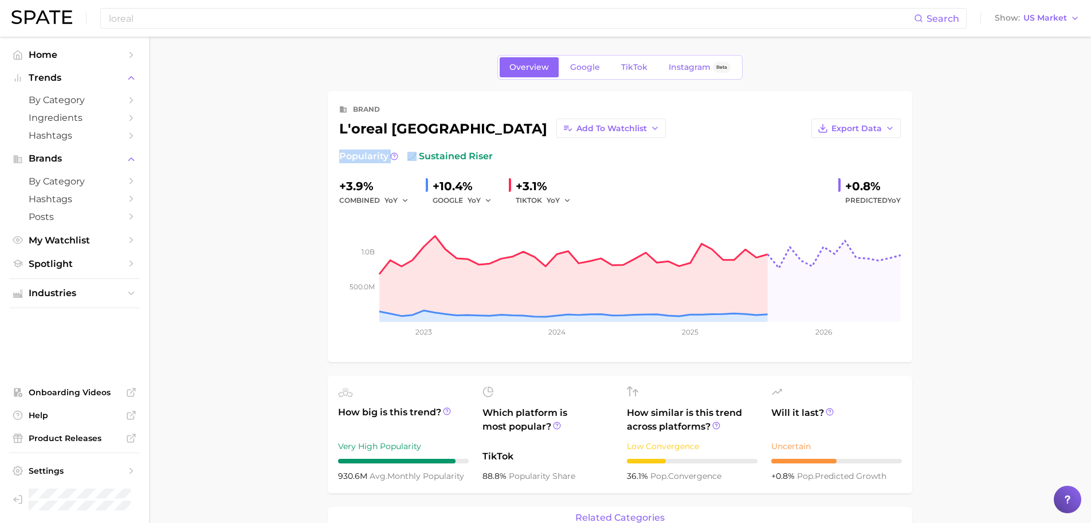
click at [342, 158] on span "Popularity" at bounding box center [363, 157] width 49 height 14
drag, startPoint x: 337, startPoint y: 156, endPoint x: 559, endPoint y: 162, distance: 222.4
click at [559, 162] on div "brand l'oreal paris Add to Watchlist Export Data Popularity sustained riser +3.…" at bounding box center [620, 226] width 585 height 271
click at [559, 162] on div "Popularity sustained riser" at bounding box center [620, 157] width 562 height 14
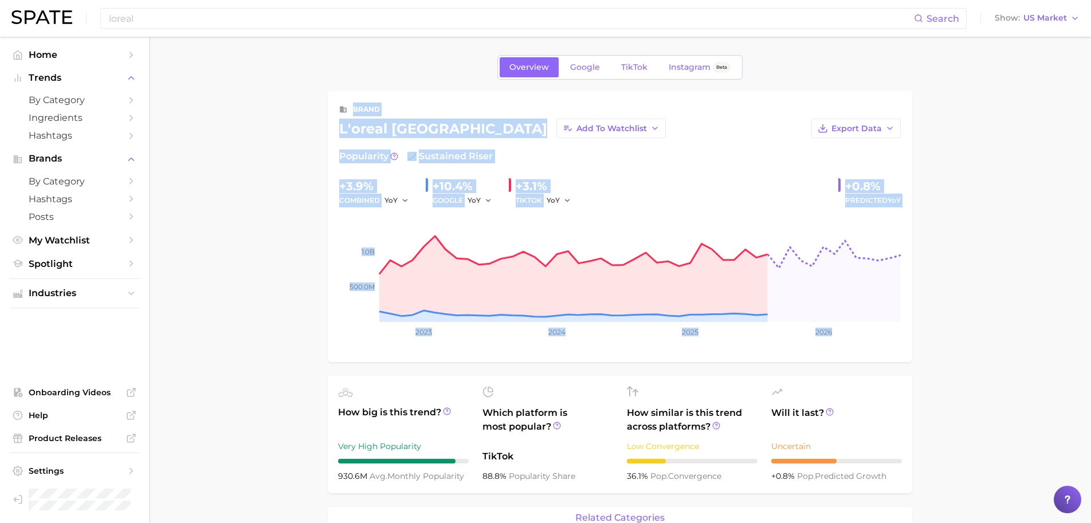
drag, startPoint x: 342, startPoint y: 109, endPoint x: 910, endPoint y: 221, distance: 578.4
click at [910, 221] on div "brand l'oreal paris Add to Watchlist Export Data Popularity sustained riser +3.…" at bounding box center [620, 226] width 585 height 271
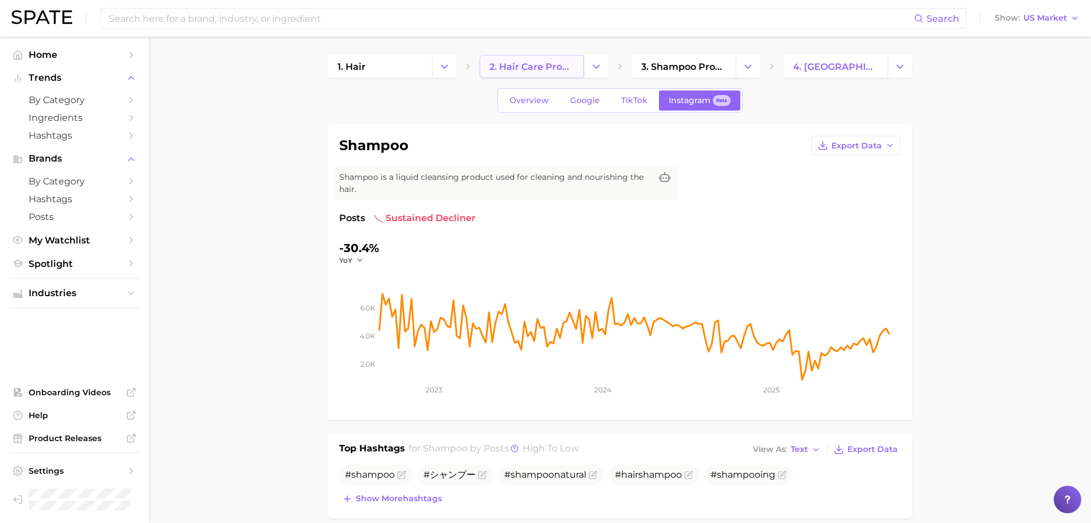
click at [567, 65] on span "2. hair care products" at bounding box center [531, 66] width 85 height 11
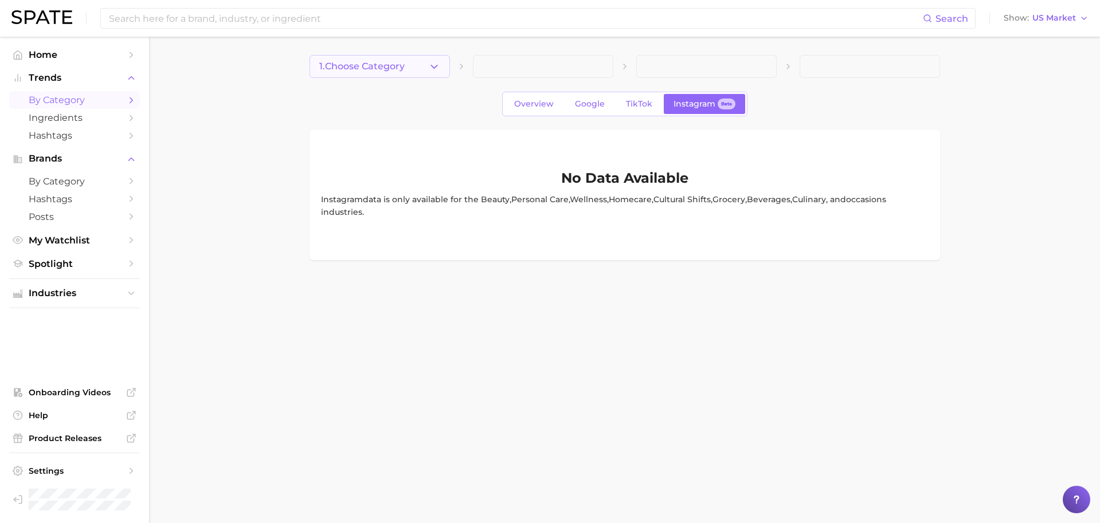
click at [381, 68] on span "1. Choose Category" at bounding box center [361, 66] width 85 height 10
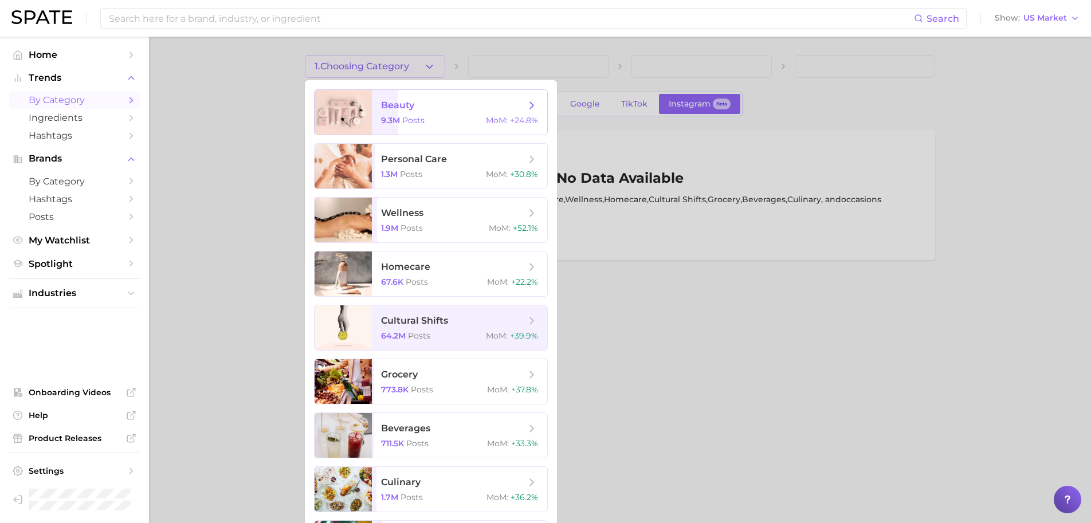
click at [395, 101] on span "beauty" at bounding box center [397, 105] width 33 height 11
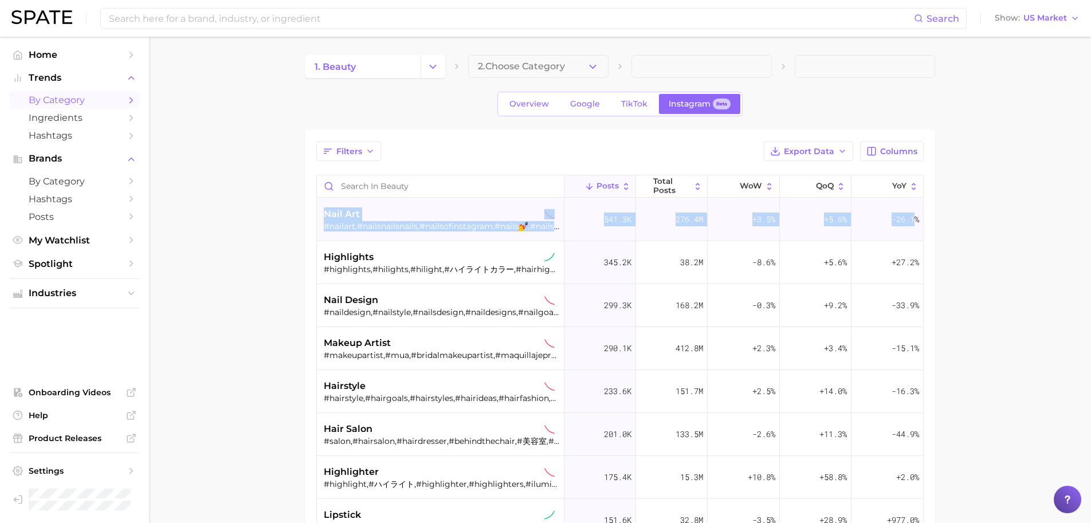
drag, startPoint x: 283, startPoint y: 214, endPoint x: 904, endPoint y: 225, distance: 621.4
click at [904, 225] on main "1. beauty 2. Choose Category Overview Google TikTok Instagram Beta Filters Expo…" at bounding box center [620, 402] width 942 height 730
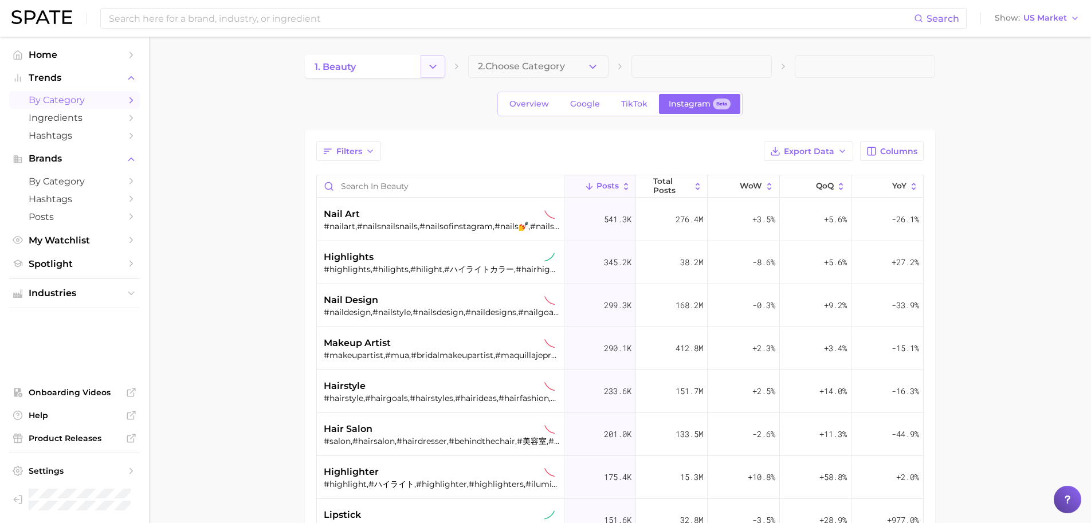
click at [437, 65] on icon "Change Category" at bounding box center [433, 67] width 12 height 12
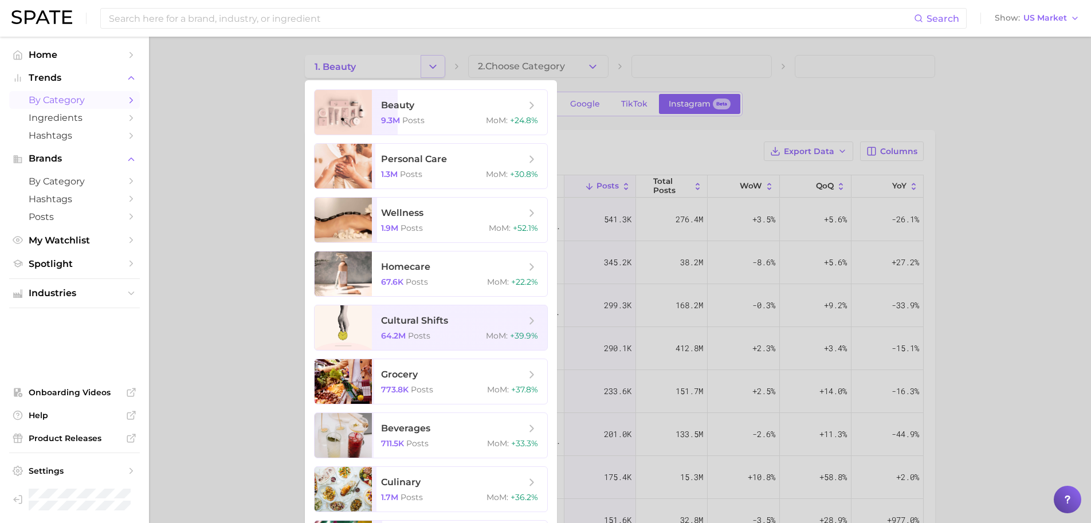
click at [437, 65] on div at bounding box center [545, 261] width 1091 height 523
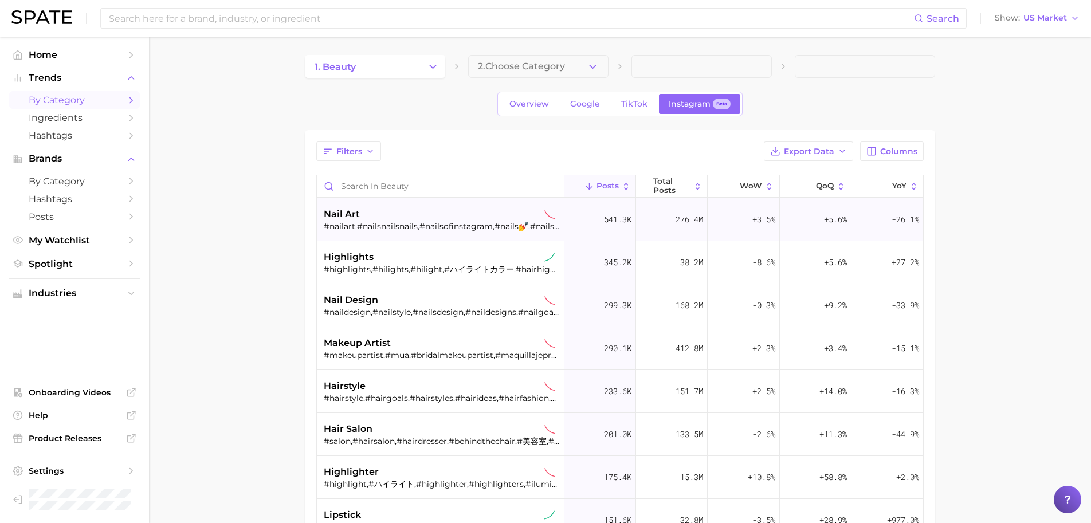
click at [457, 224] on div "#nailart,#nailsnailsnails,#nailsofinstagram,#nails💅,#nailsart,#nailsdesign,#nai…" at bounding box center [442, 226] width 236 height 10
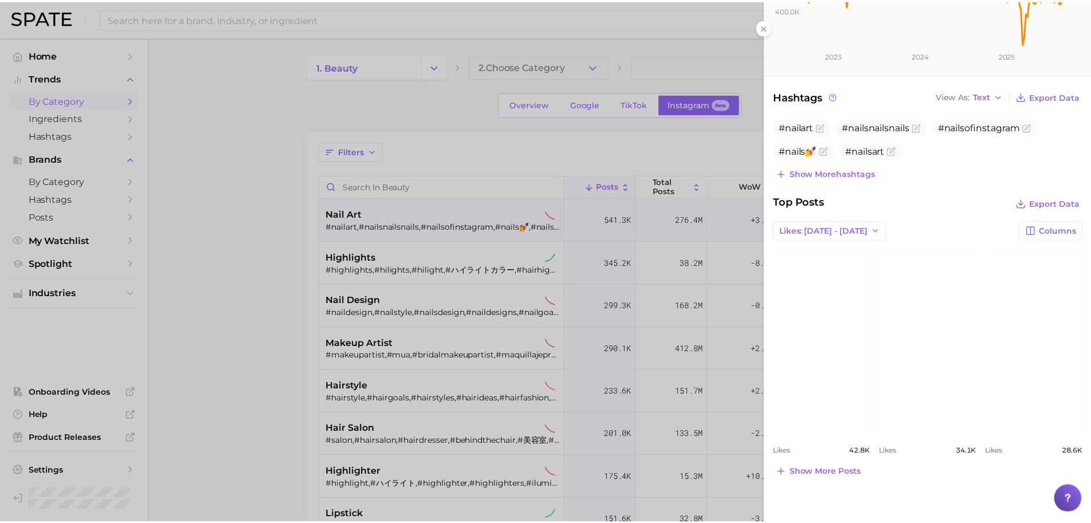
scroll to position [250, 0]
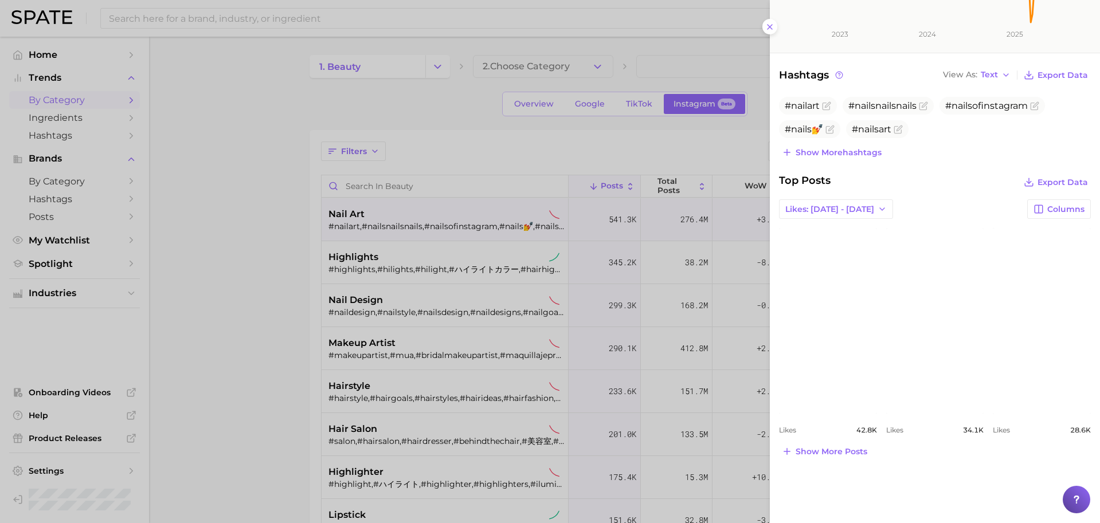
click at [490, 26] on div at bounding box center [550, 261] width 1100 height 523
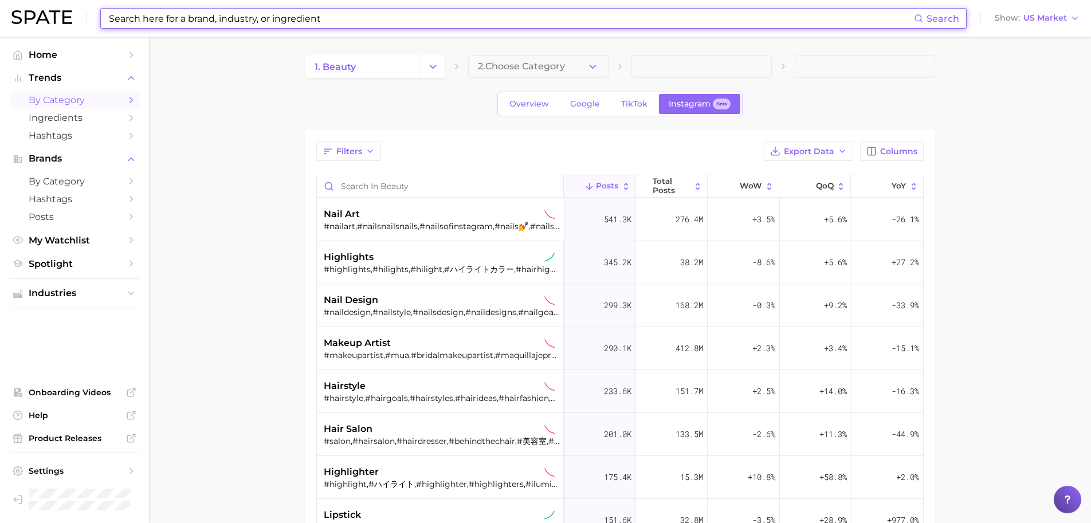
click at [492, 22] on input at bounding box center [511, 18] width 806 height 19
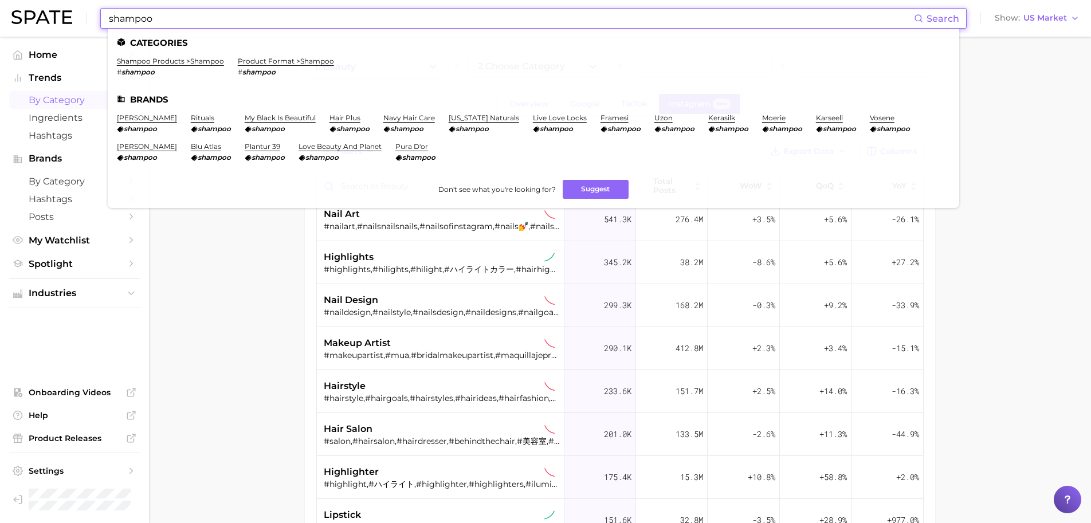
type input "shampoo"
click link "shampoo products > shampoo" at bounding box center [170, 61] width 107 height 9
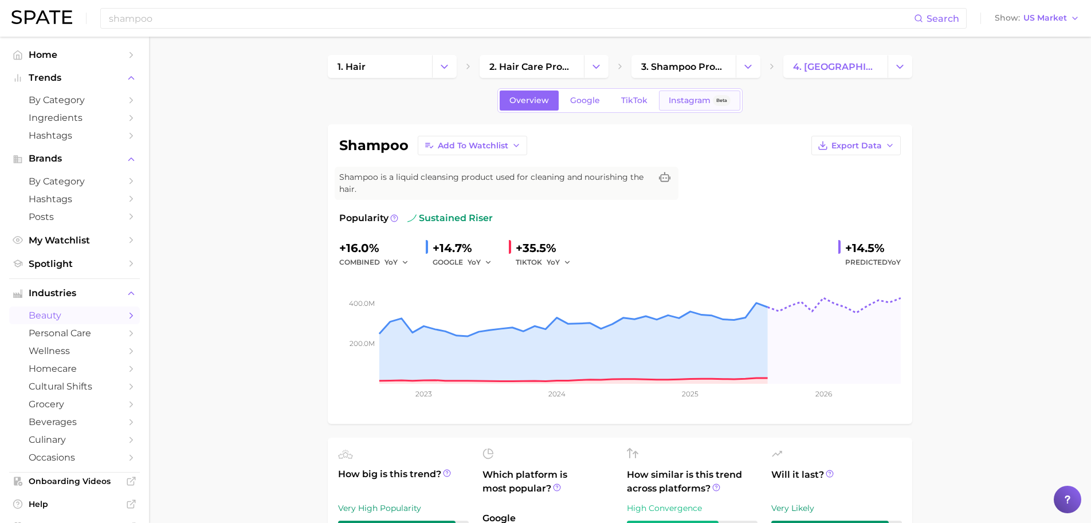
click at [679, 97] on span "Instagram" at bounding box center [690, 101] width 42 height 10
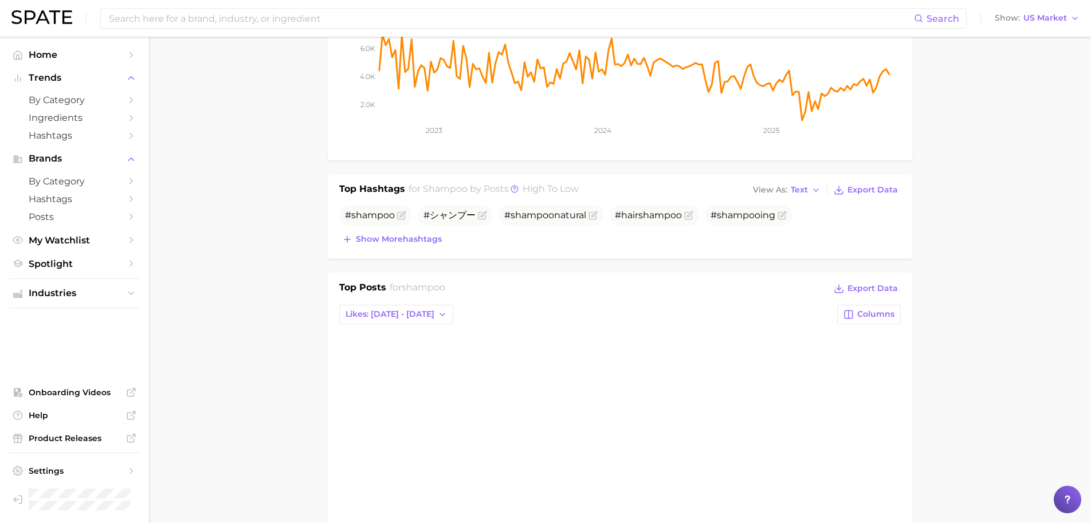
scroll to position [260, 0]
click at [743, 386] on link "view post on Instagram" at bounding box center [734, 424] width 105 height 186
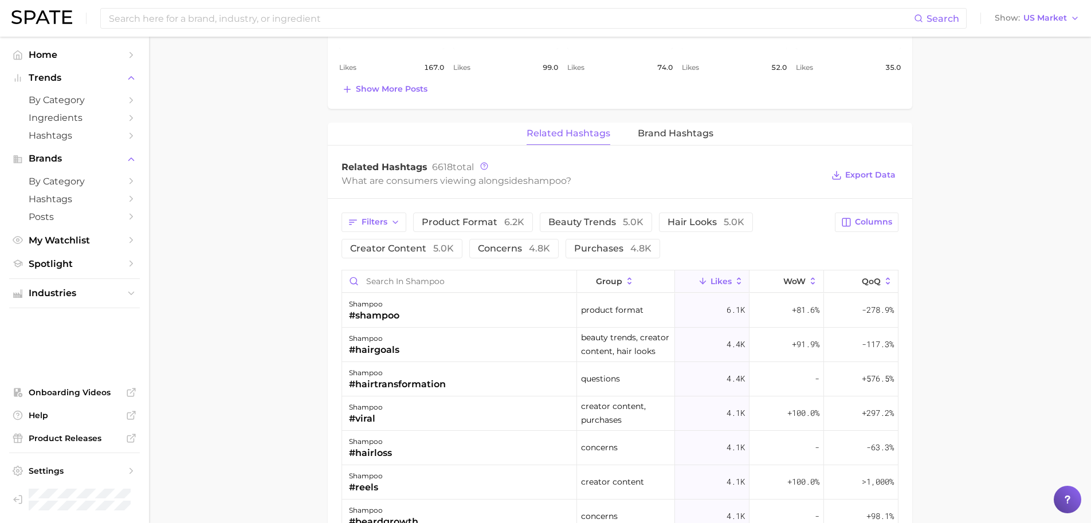
scroll to position [733, 0]
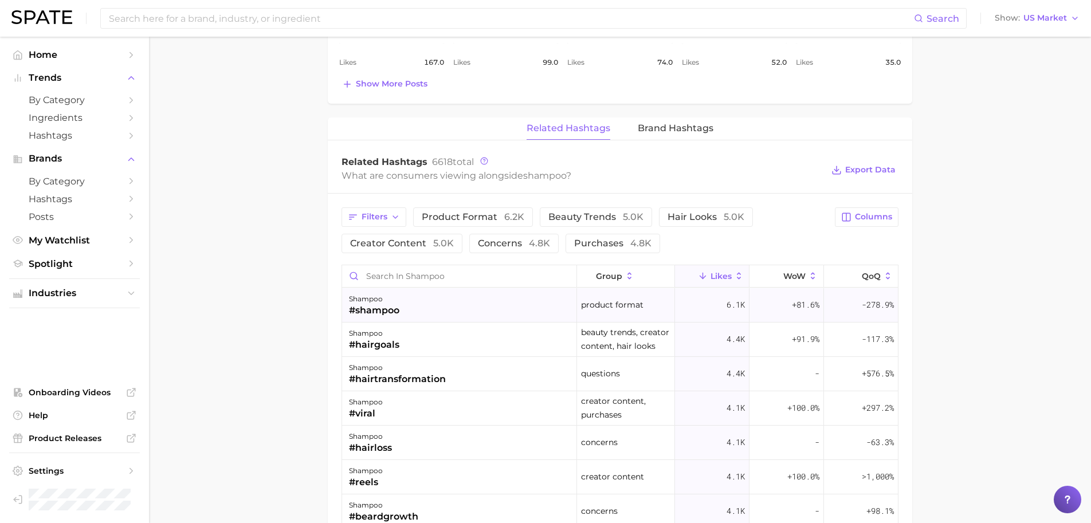
click at [511, 310] on div "shampoo #shampoo" at bounding box center [459, 305] width 235 height 34
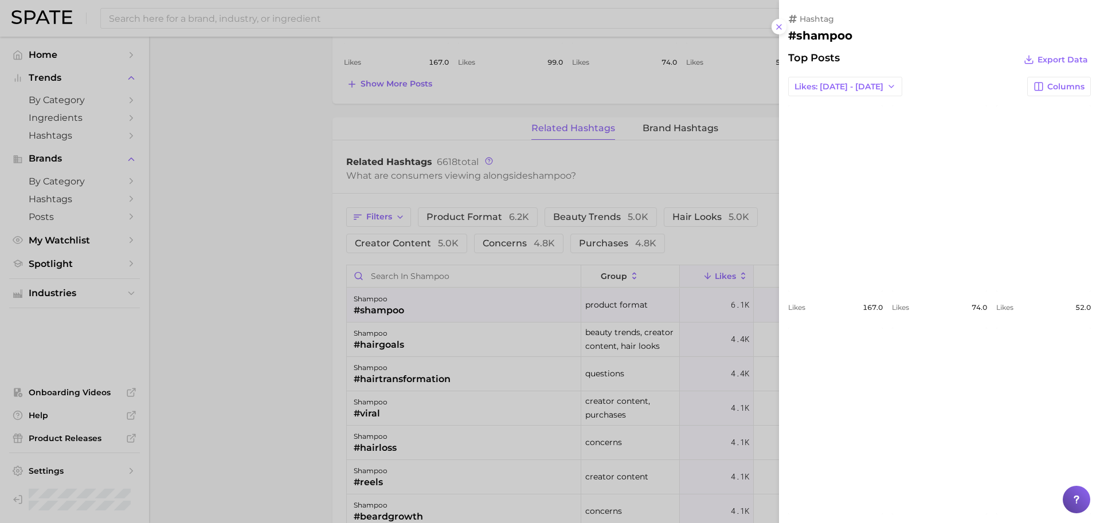
click at [78, 128] on div at bounding box center [550, 261] width 1100 height 523
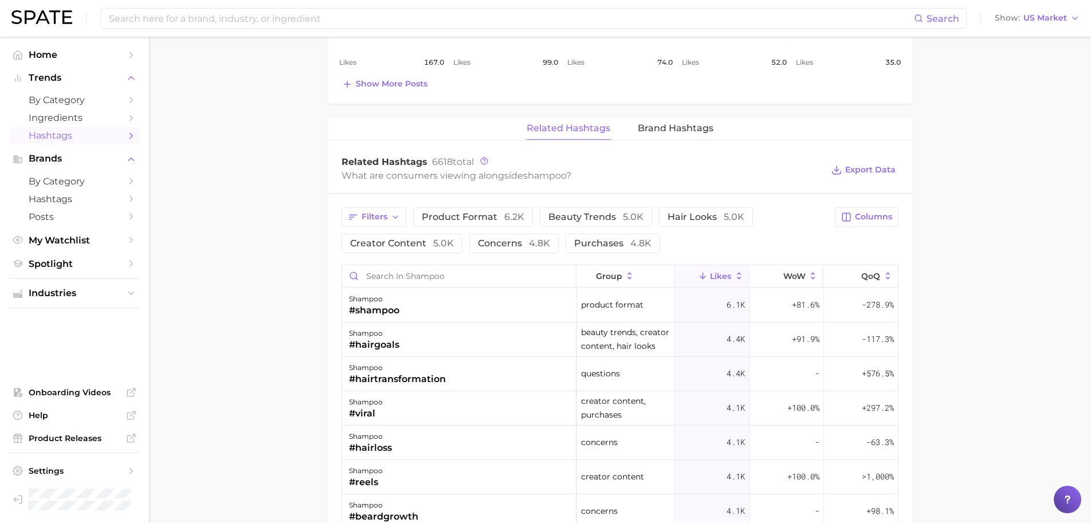
click at [79, 137] on span "Hashtags" at bounding box center [75, 135] width 92 height 11
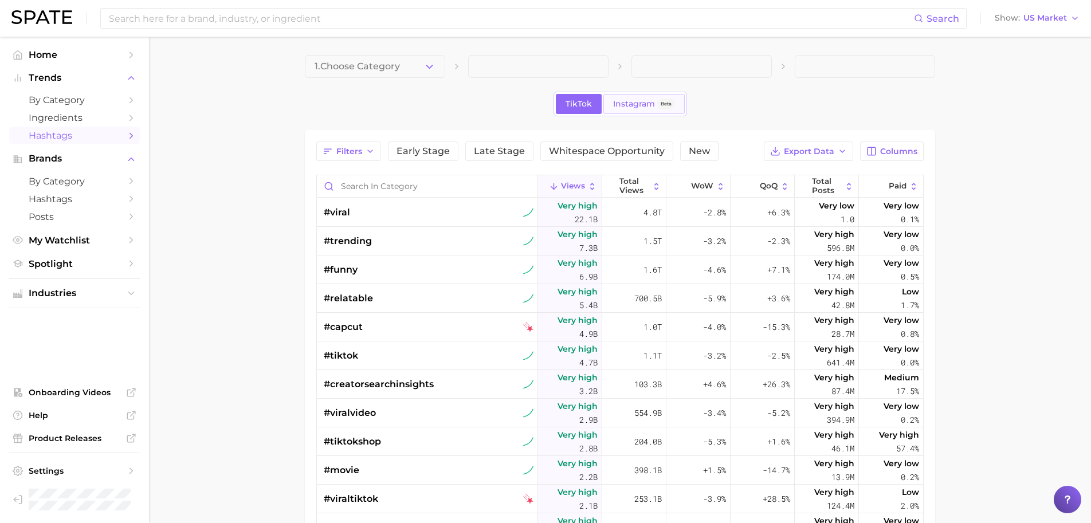
click at [632, 105] on span "Instagram" at bounding box center [634, 104] width 42 height 10
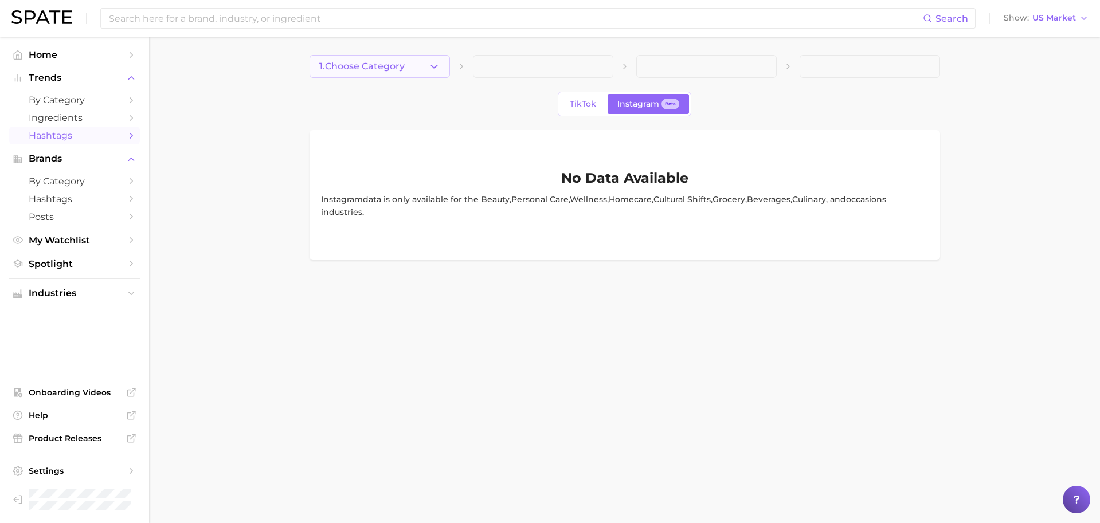
click at [426, 72] on button "1. Choose Category" at bounding box center [379, 66] width 140 height 23
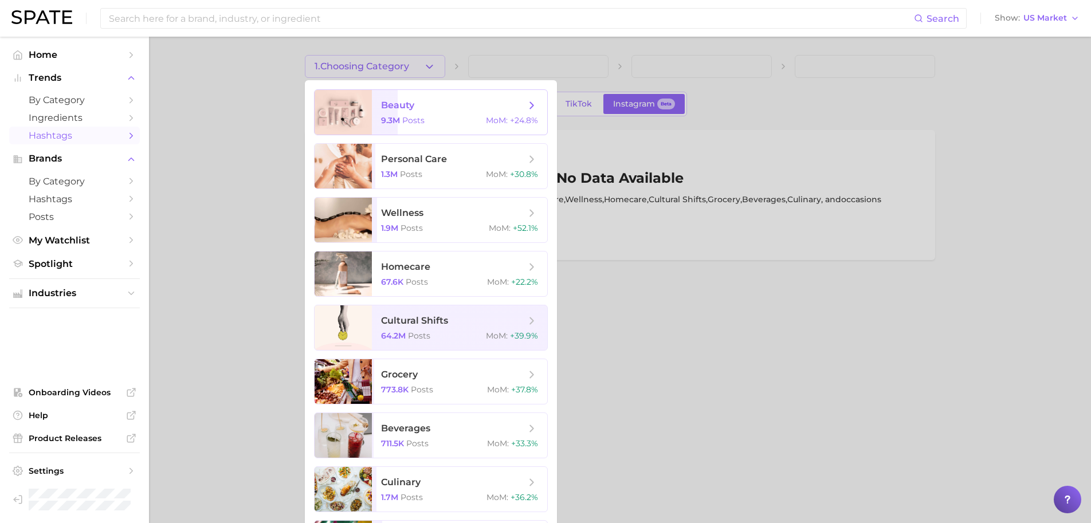
click at [408, 109] on span "beauty" at bounding box center [397, 105] width 33 height 11
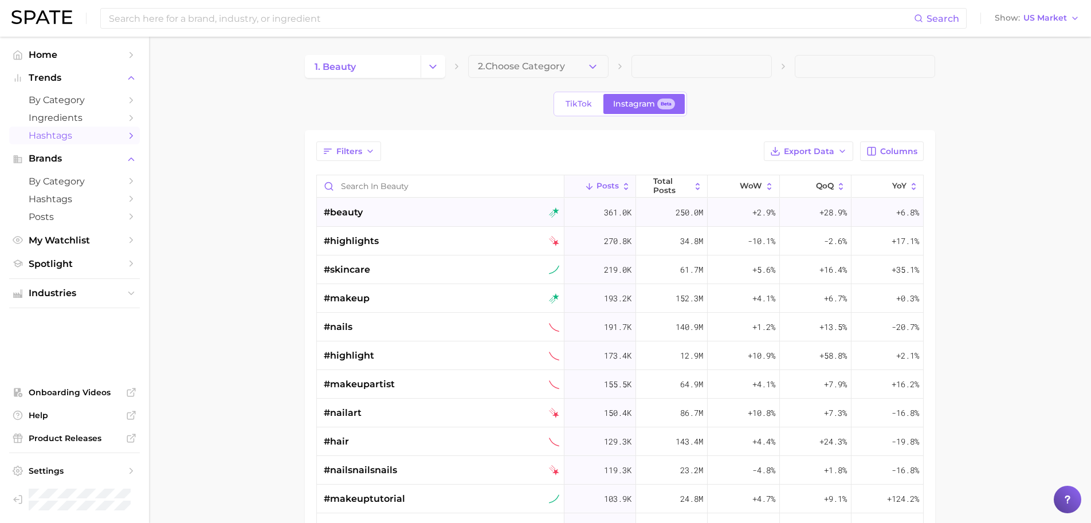
click at [398, 210] on div "#beauty" at bounding box center [442, 212] width 236 height 29
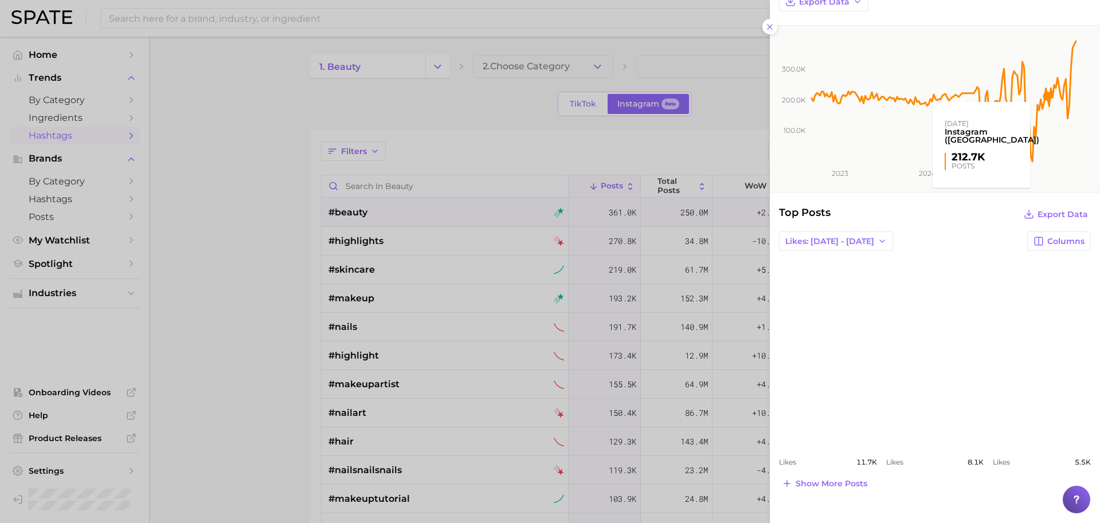
scroll to position [69, 0]
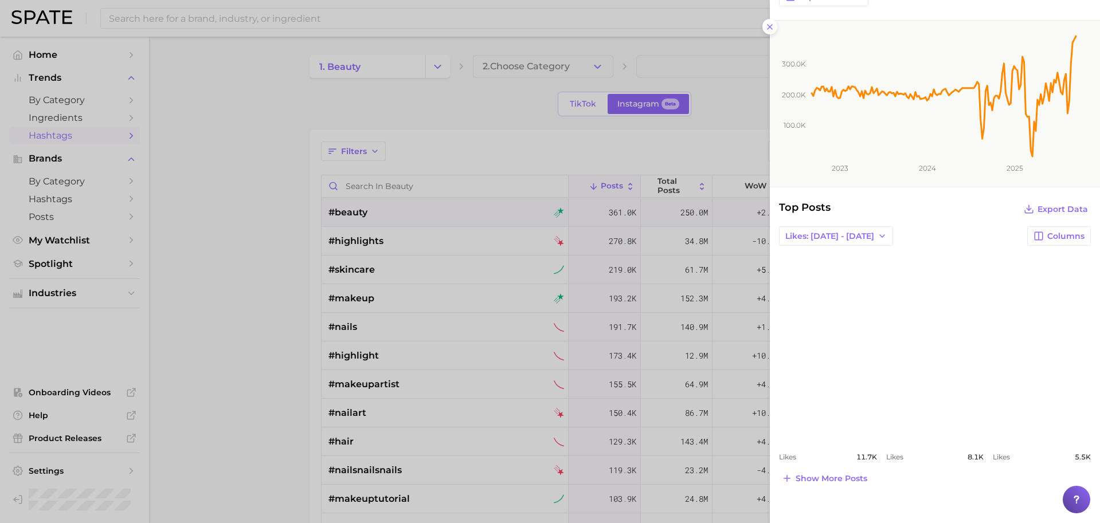
click at [26, 180] on div at bounding box center [550, 261] width 1100 height 523
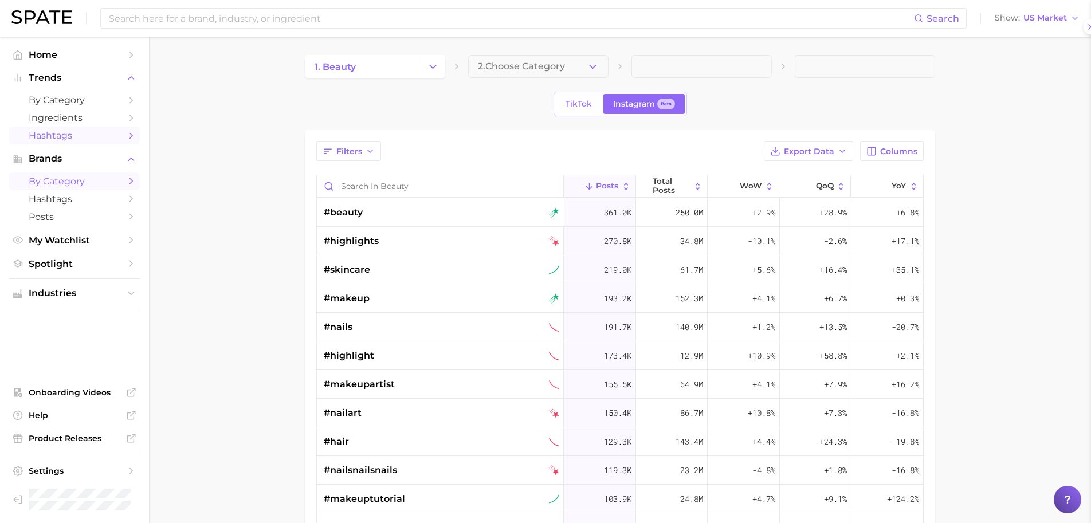
click at [49, 178] on span "by Category" at bounding box center [75, 181] width 92 height 11
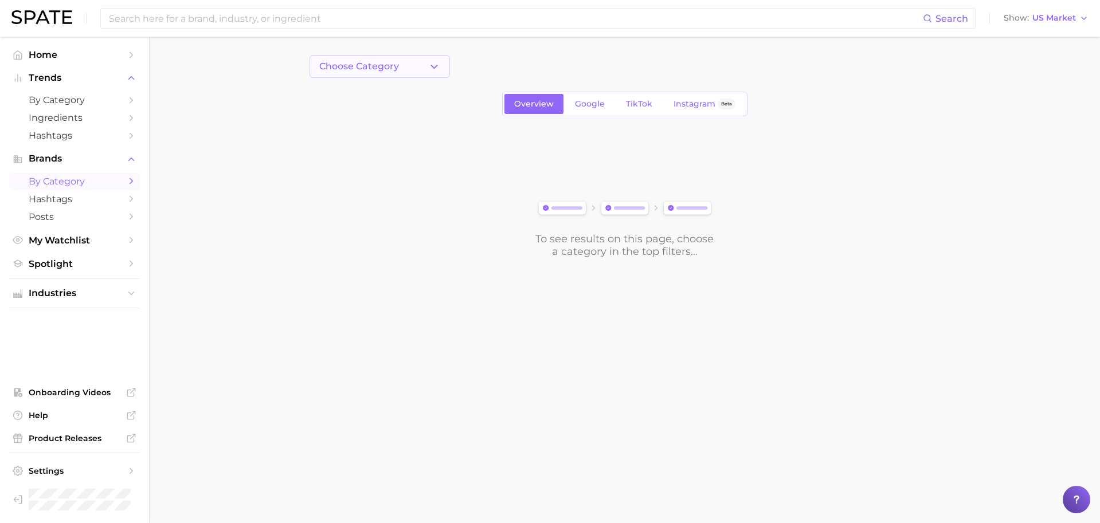
click at [427, 70] on button "Choose Category" at bounding box center [379, 66] width 140 height 23
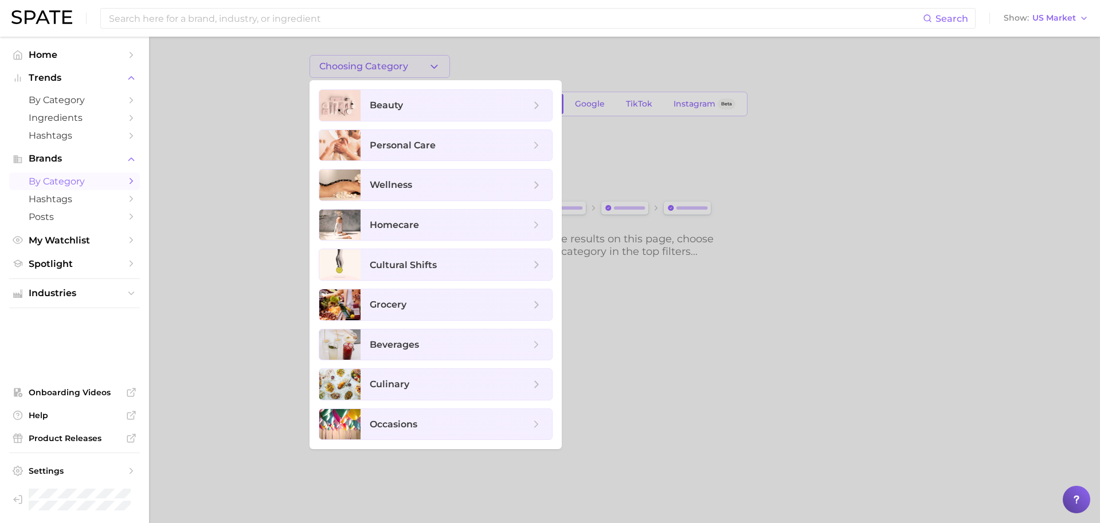
click at [500, 60] on div at bounding box center [550, 261] width 1100 height 523
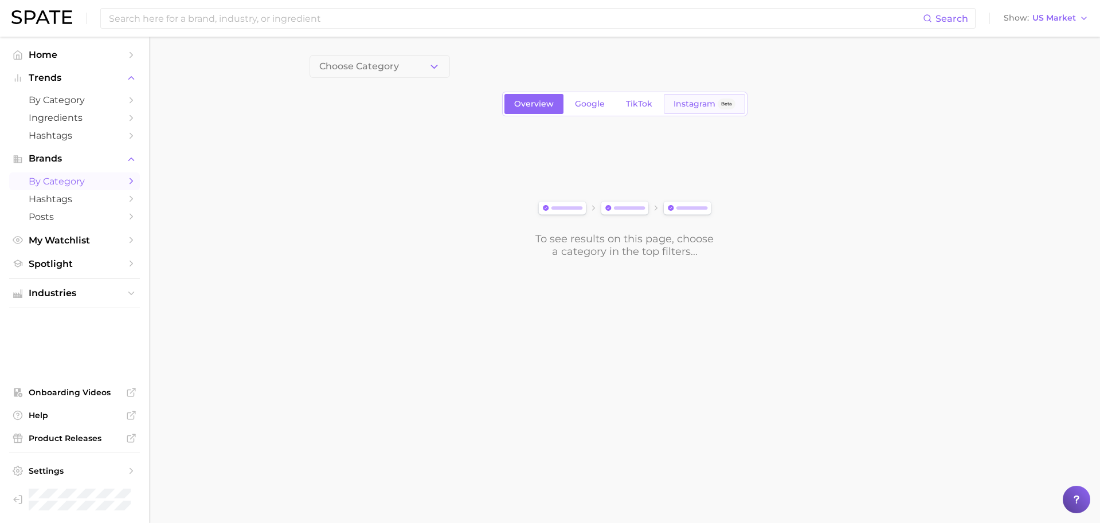
click at [690, 109] on link "Instagram Beta" at bounding box center [704, 104] width 81 height 20
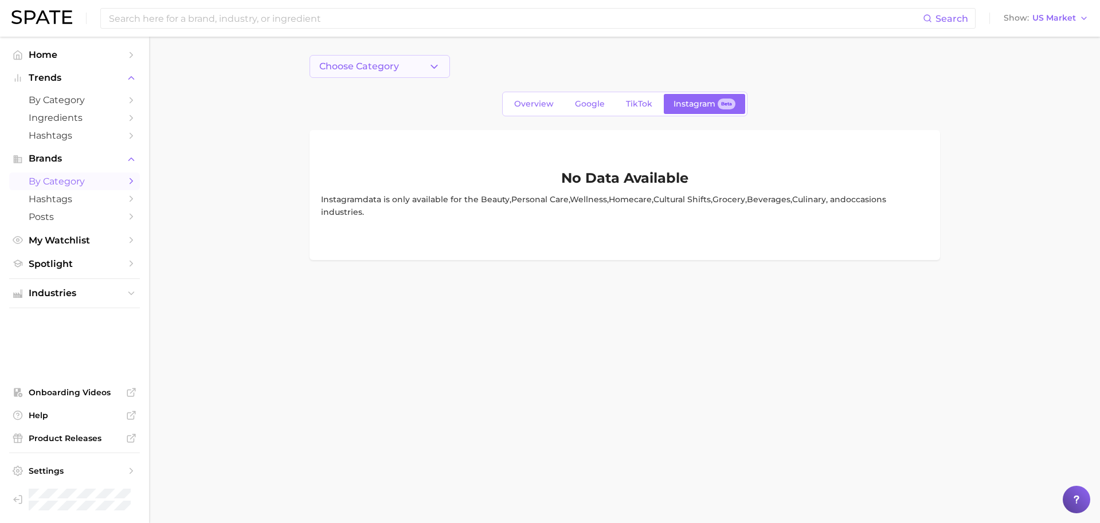
click at [369, 55] on button "Choose Category" at bounding box center [379, 66] width 140 height 23
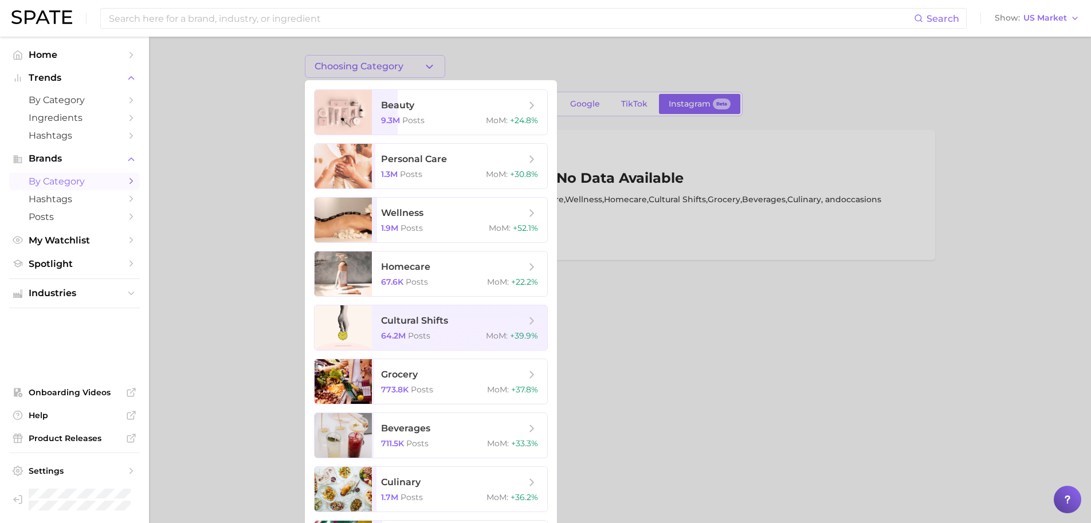
click at [494, 63] on div at bounding box center [545, 261] width 1091 height 523
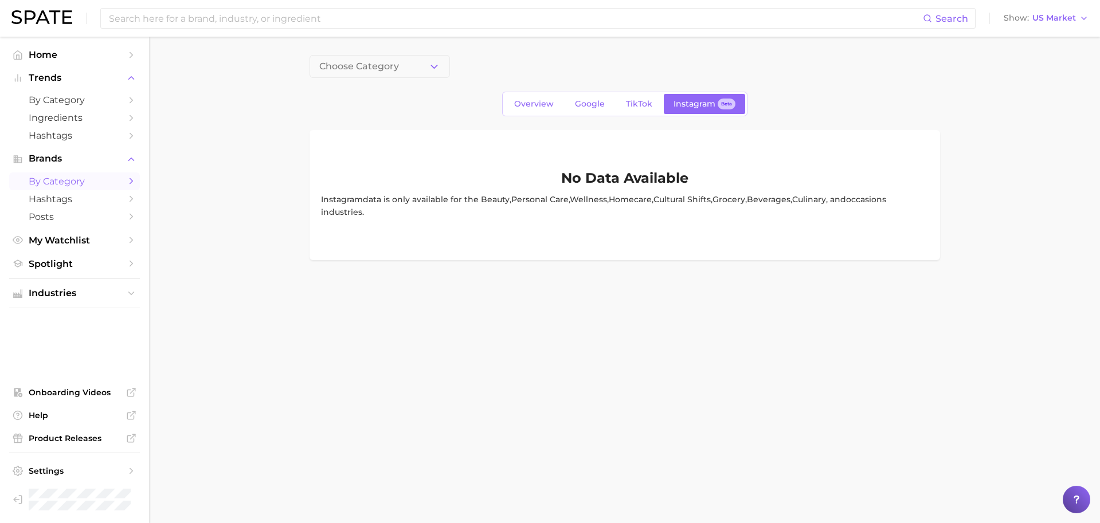
click at [387, 47] on main "Choose Category Overview Google TikTok Instagram Beta No Data Available Instagr…" at bounding box center [624, 177] width 951 height 281
click at [389, 61] on span "Choose Category" at bounding box center [359, 66] width 80 height 10
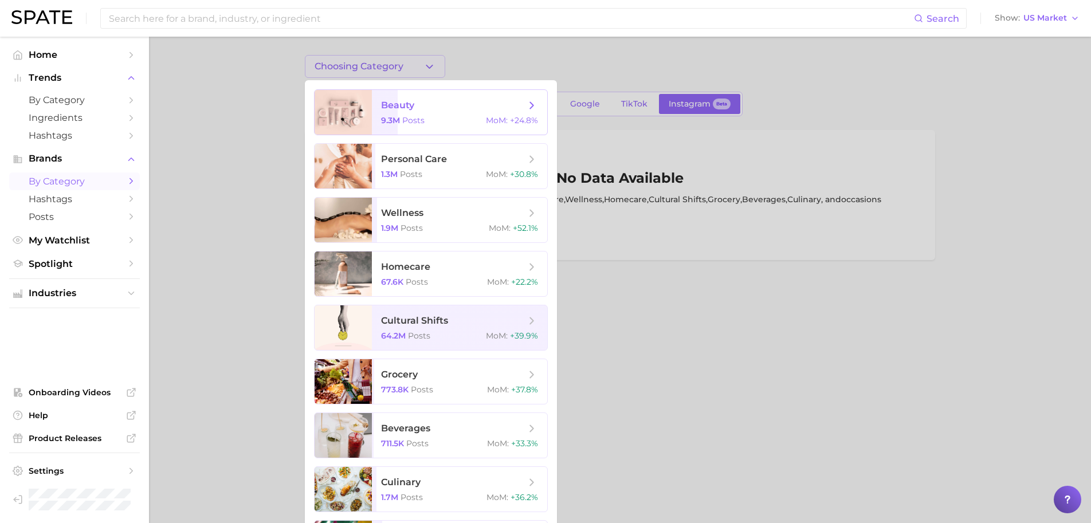
click at [385, 98] on span "beauty 9.3m Posts MoM : +24.8%" at bounding box center [459, 112] width 175 height 45
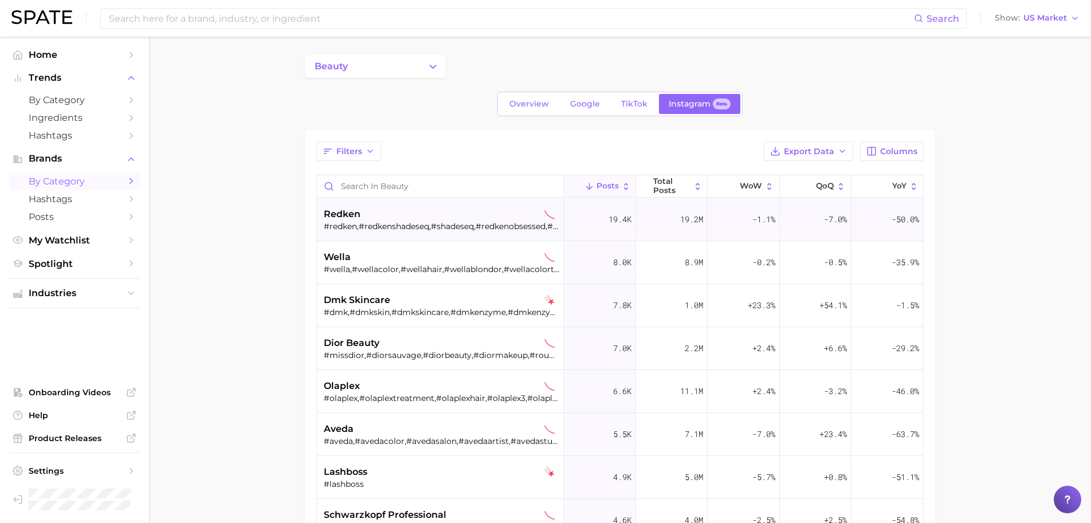
click at [421, 224] on div "#redken,#redkenshadeseq,#shadeseq,#redkenobsessed,#redkenpro,#redkenshades,#sha…" at bounding box center [442, 226] width 236 height 10
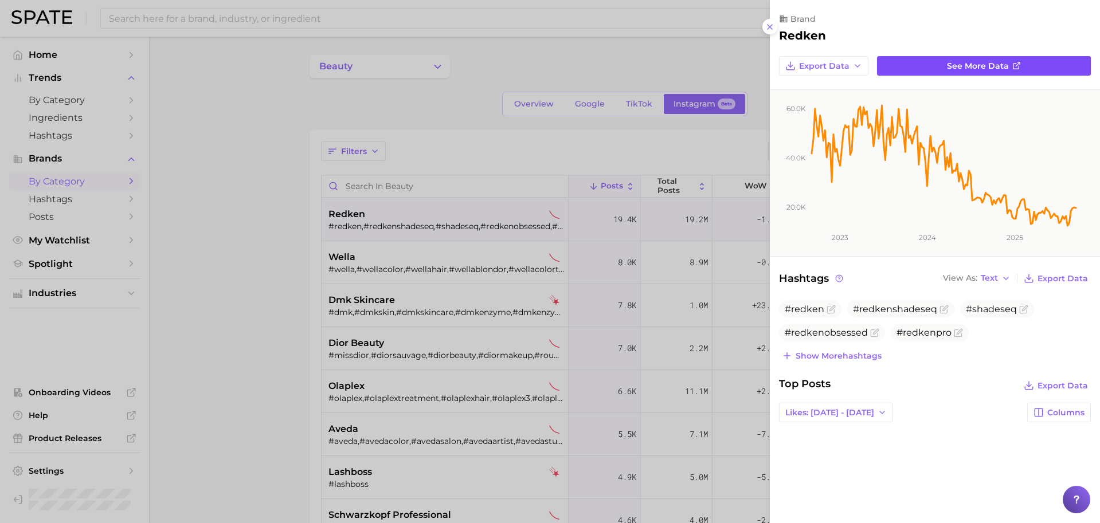
click at [947, 65] on span "See more data" at bounding box center [978, 66] width 62 height 10
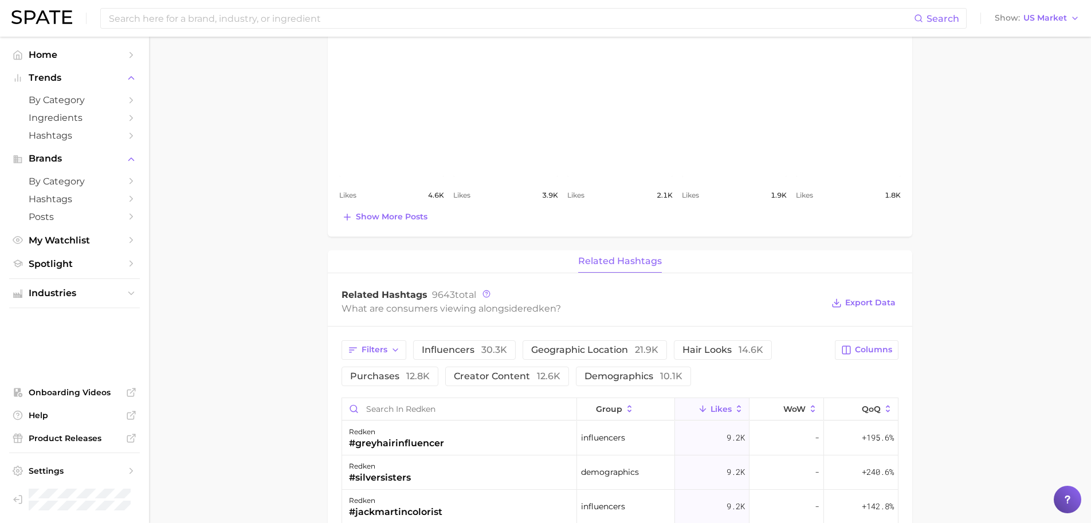
scroll to position [958, 0]
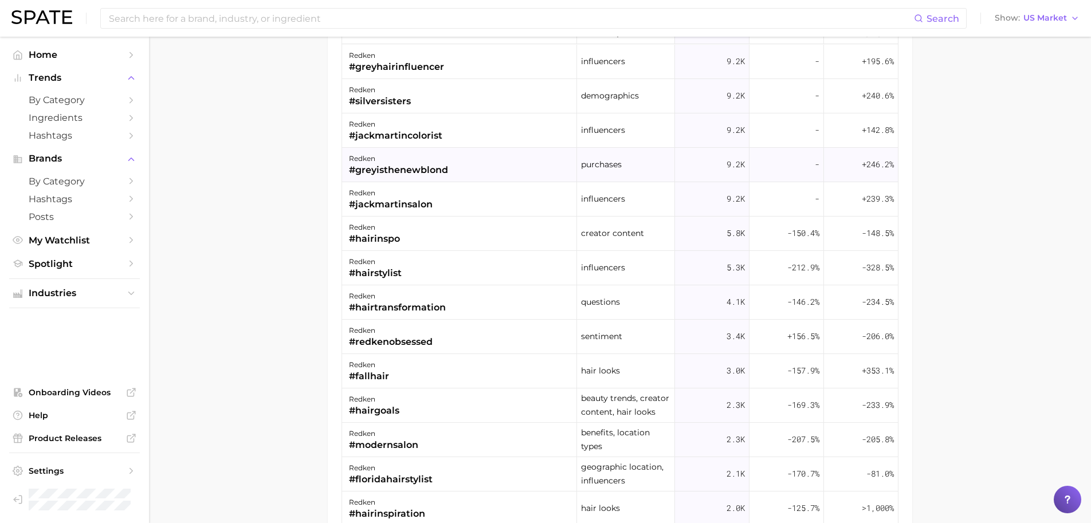
click at [454, 155] on div "redken #greyisthenewblond" at bounding box center [459, 165] width 235 height 34
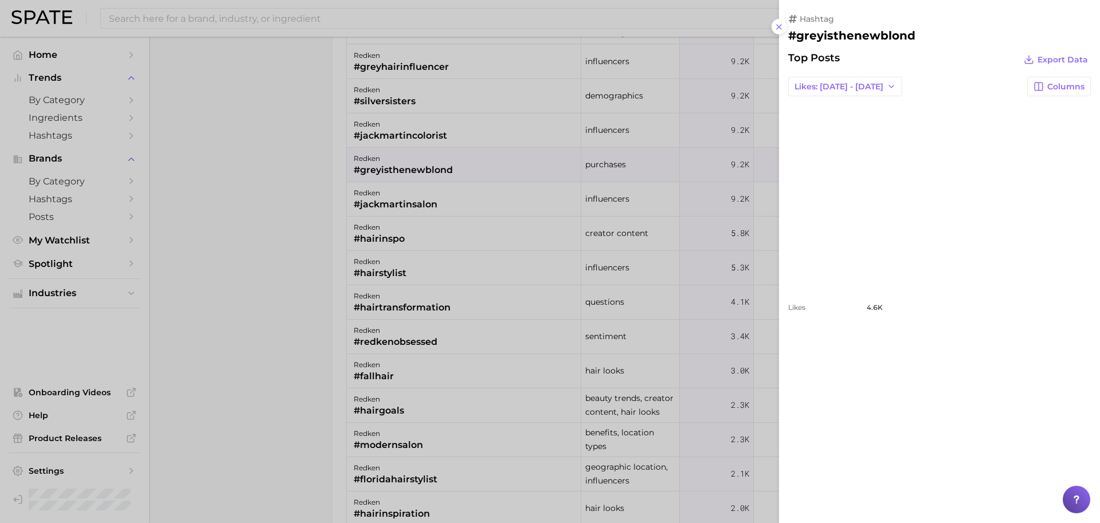
click at [96, 195] on div at bounding box center [550, 261] width 1100 height 523
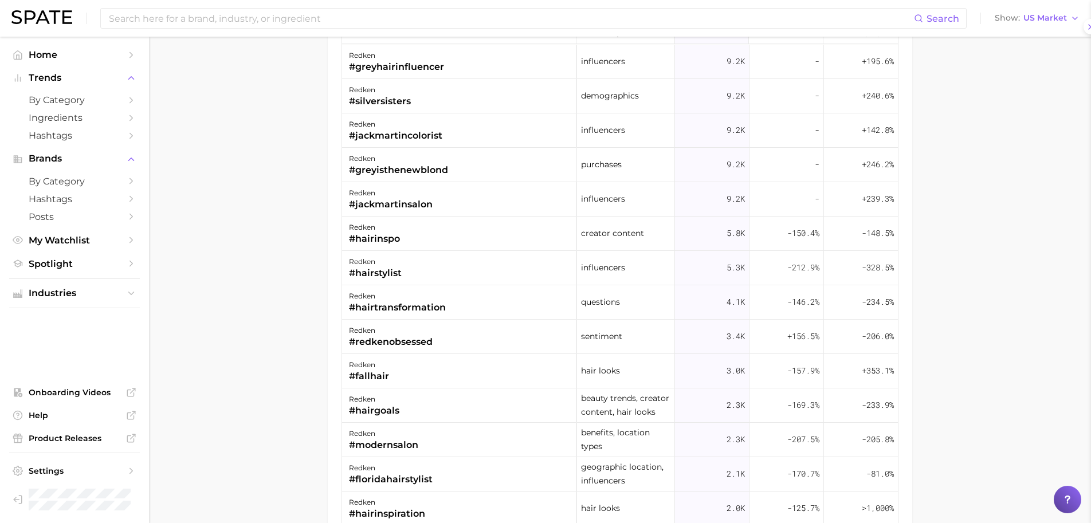
click at [90, 200] on span "Hashtags" at bounding box center [75, 199] width 92 height 11
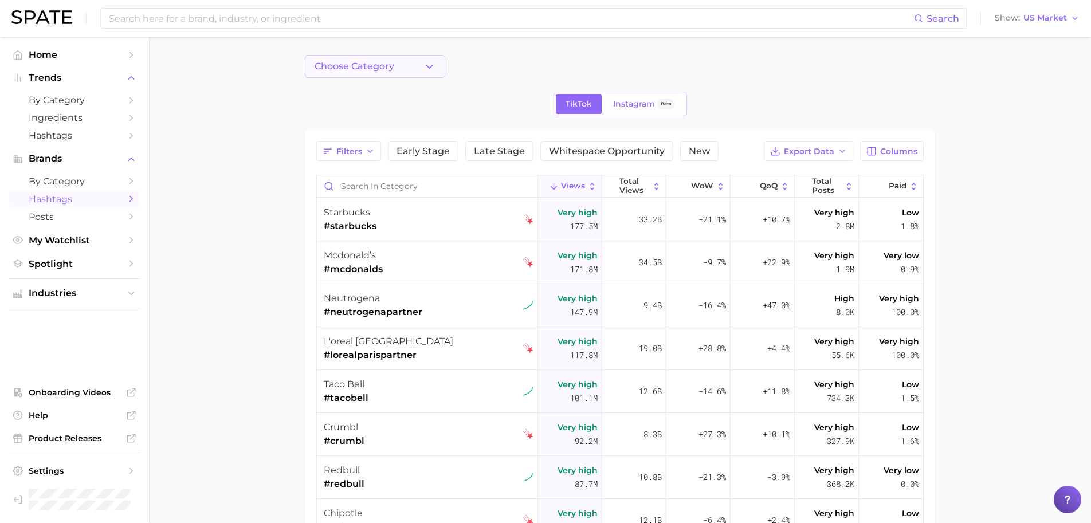
click at [401, 67] on button "Choose Category" at bounding box center [375, 66] width 140 height 23
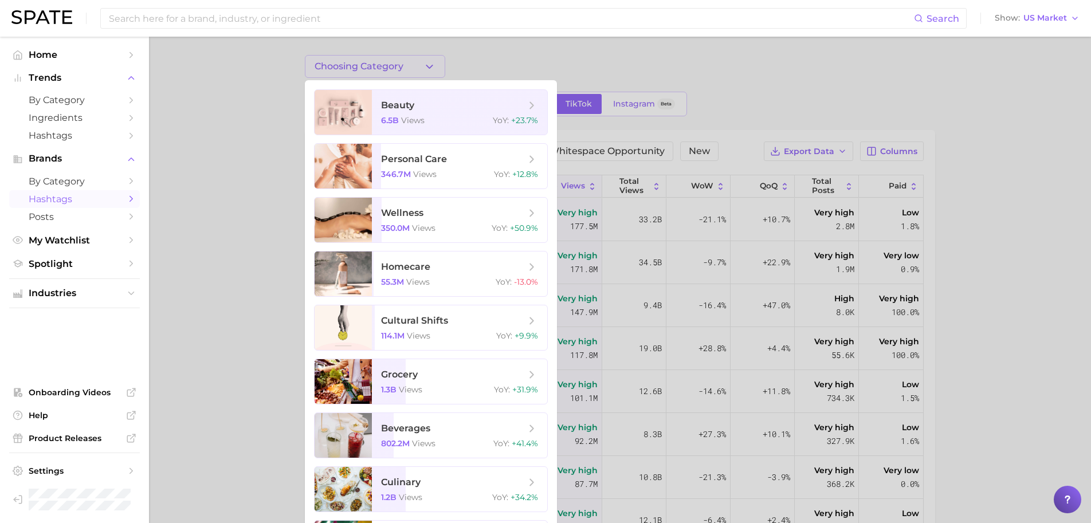
click at [273, 85] on div at bounding box center [545, 261] width 1091 height 523
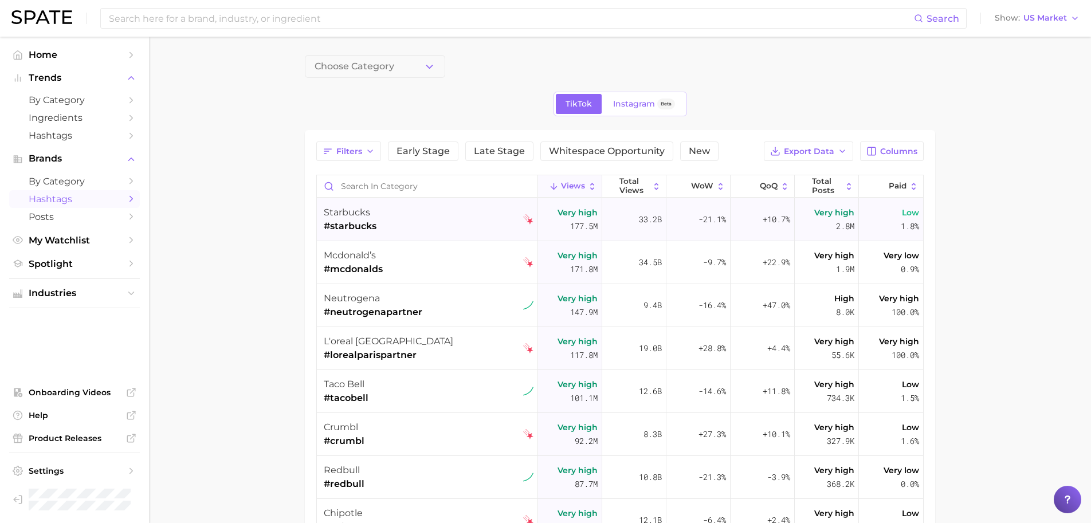
click at [560, 221] on span "Very high 177.5m" at bounding box center [578, 220] width 40 height 28
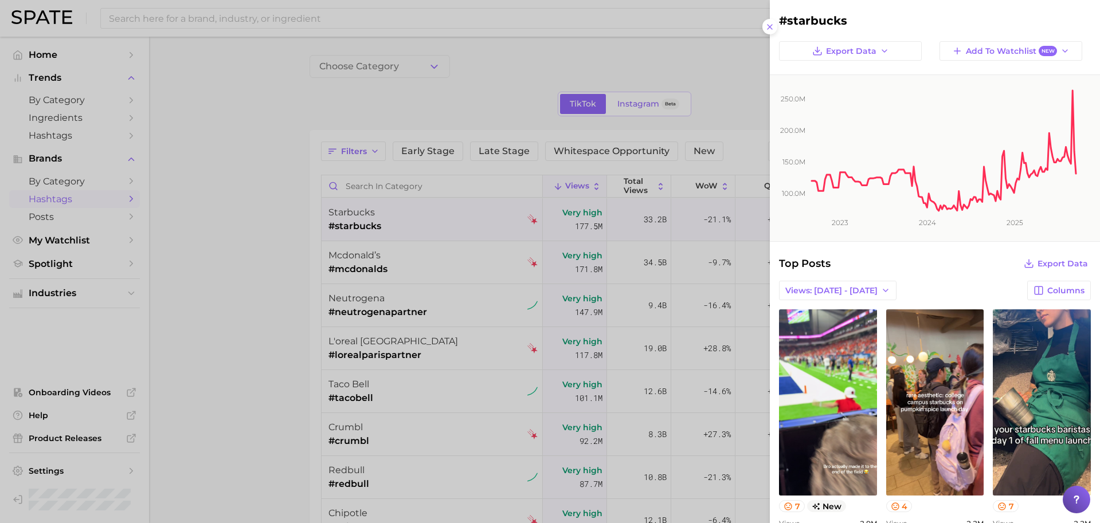
click at [608, 202] on div at bounding box center [550, 261] width 1100 height 523
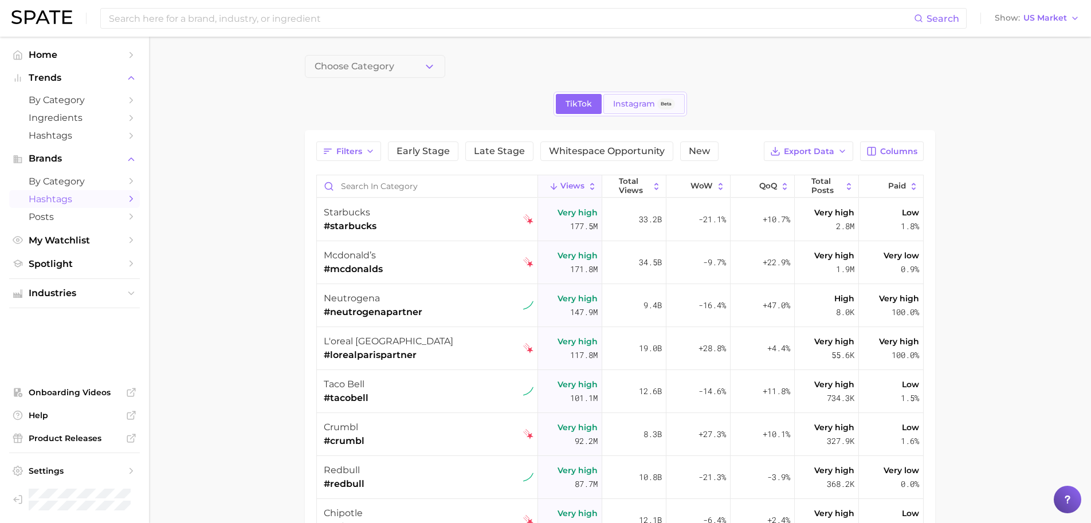
click at [654, 113] on link "Instagram Beta" at bounding box center [643, 104] width 81 height 20
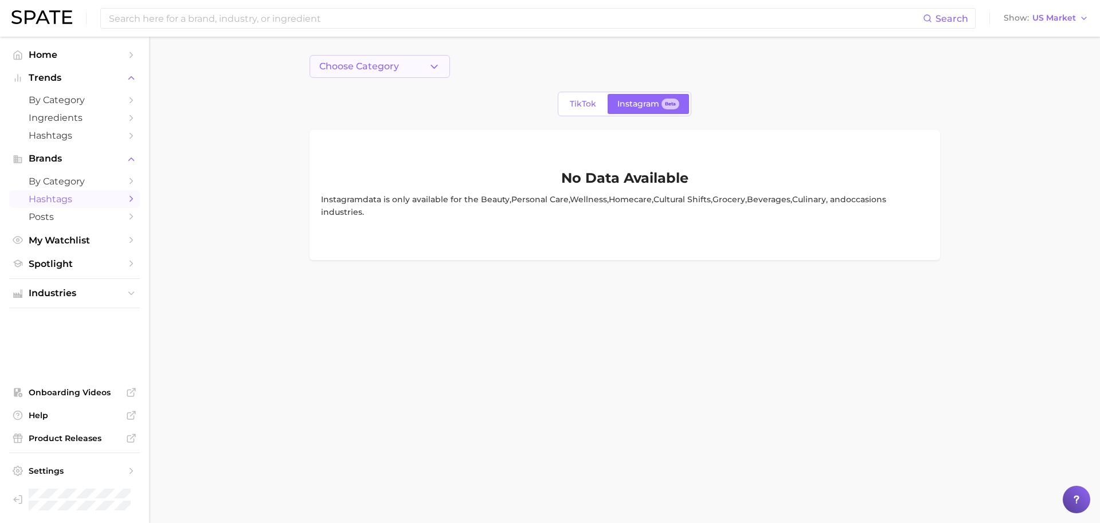
click at [418, 74] on button "Choose Category" at bounding box center [379, 66] width 140 height 23
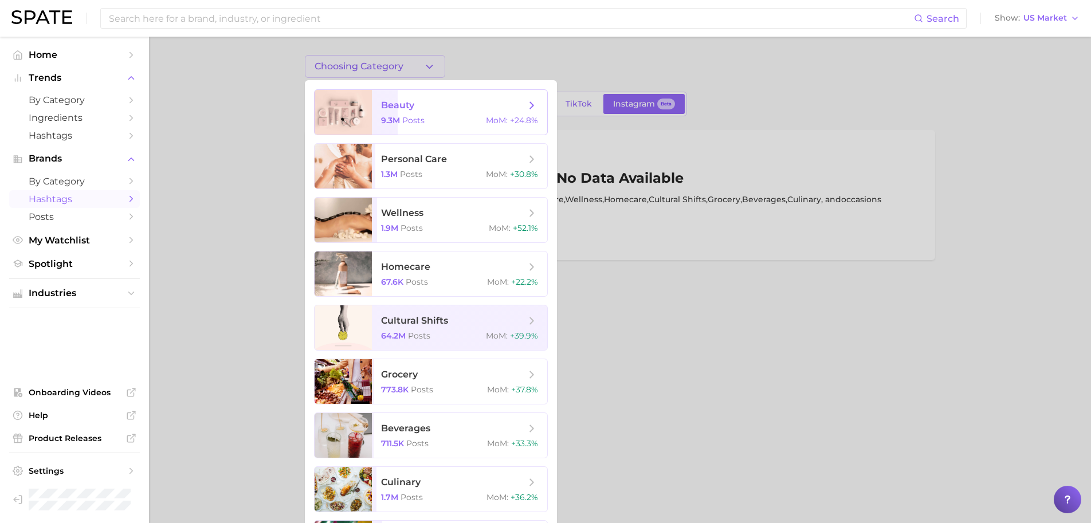
click at [411, 109] on span "beauty" at bounding box center [397, 105] width 33 height 11
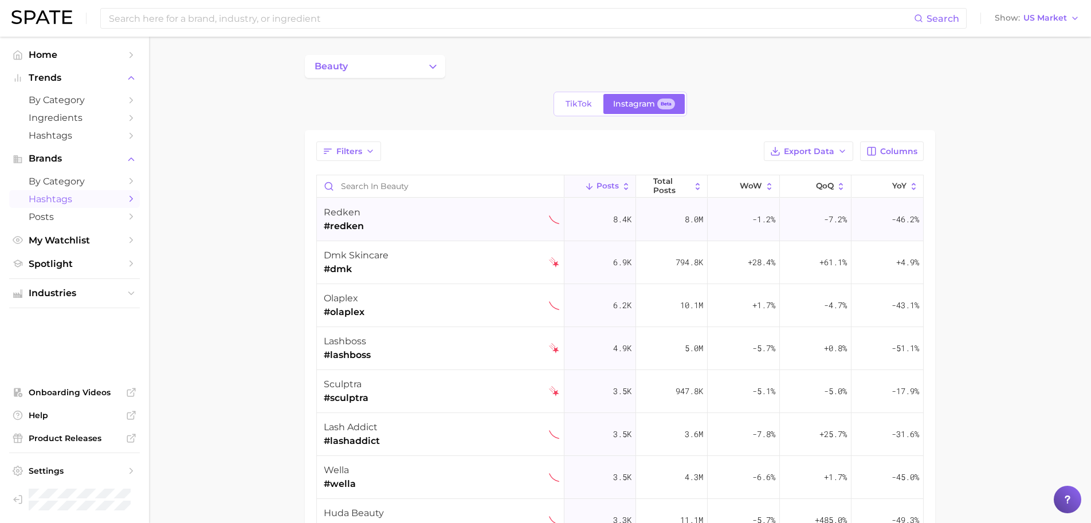
click at [534, 225] on div "redken #redken" at bounding box center [442, 219] width 236 height 43
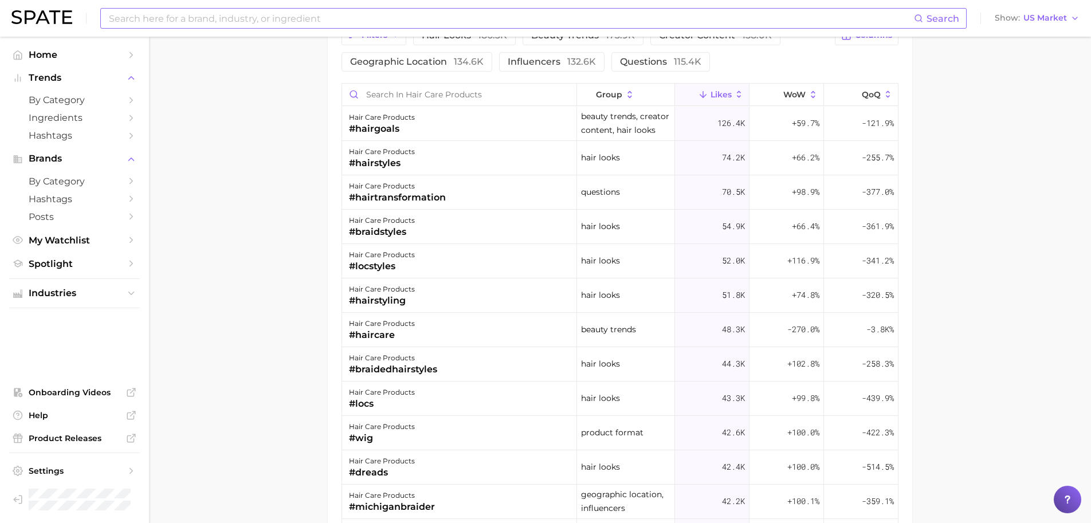
scroll to position [871, 0]
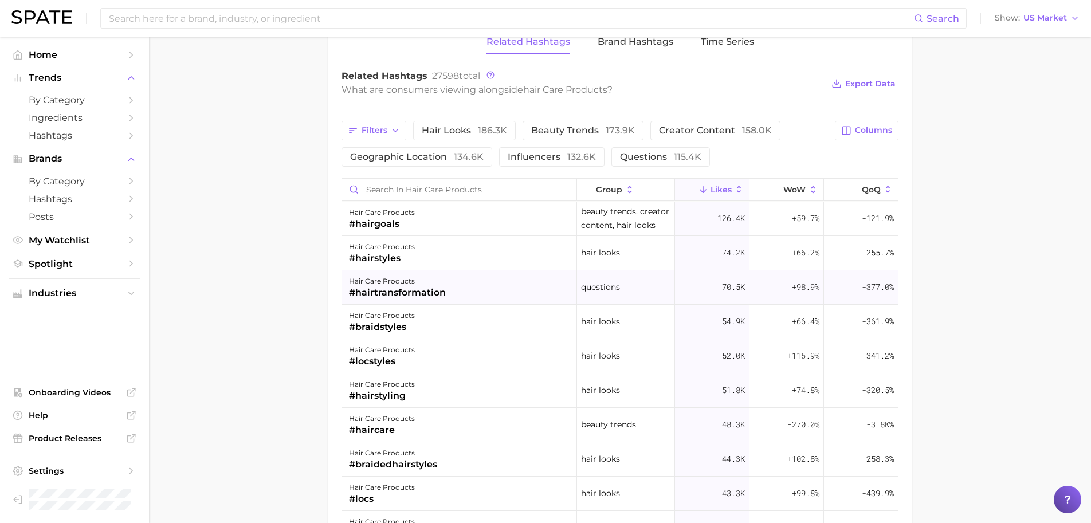
click at [501, 279] on div "hair care products #hairtransformation" at bounding box center [459, 288] width 235 height 34
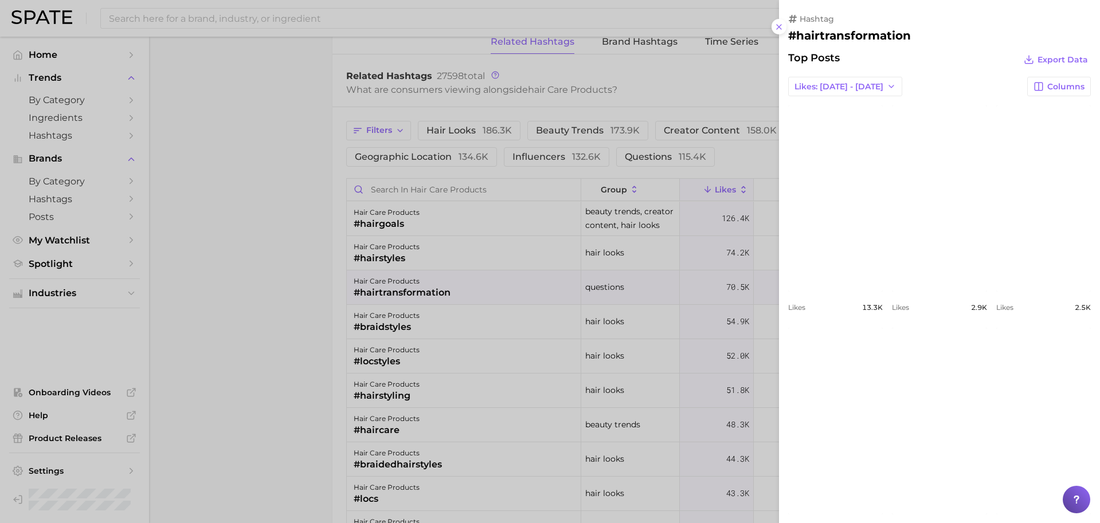
click at [542, 219] on div at bounding box center [550, 261] width 1100 height 523
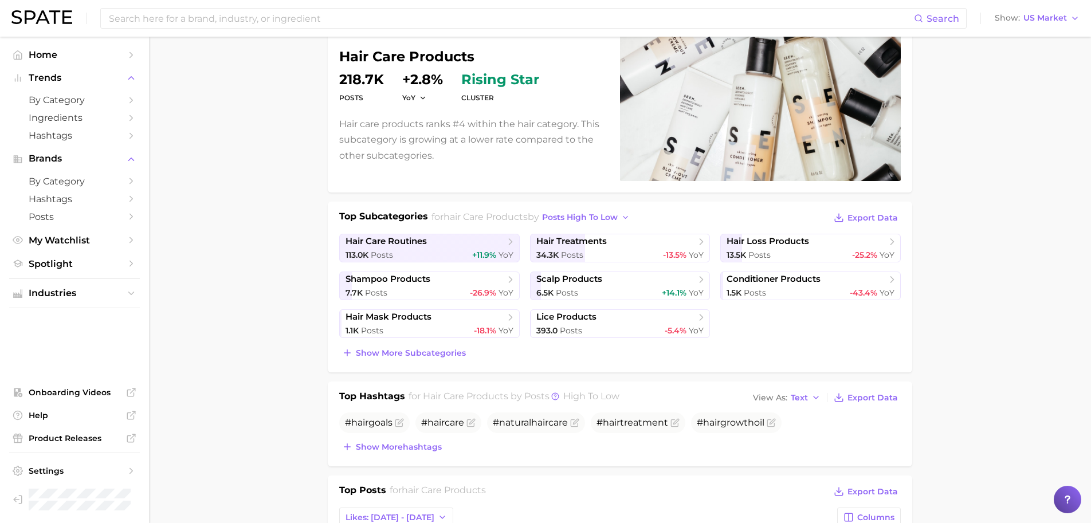
scroll to position [0, 0]
